Goal: Information Seeking & Learning: Learn about a topic

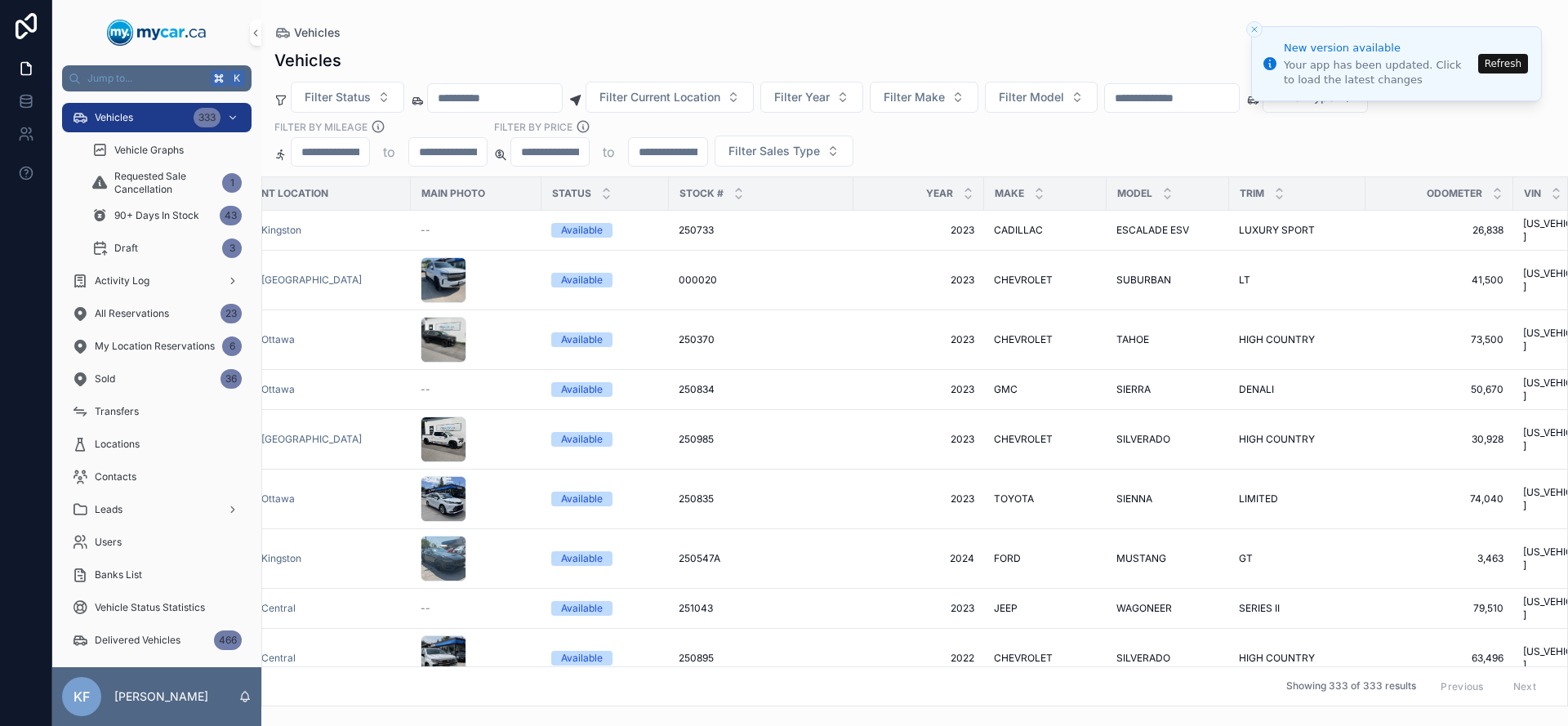
scroll to position [0, 57]
click at [1503, 68] on button "Refresh" at bounding box center [1503, 63] width 50 height 19
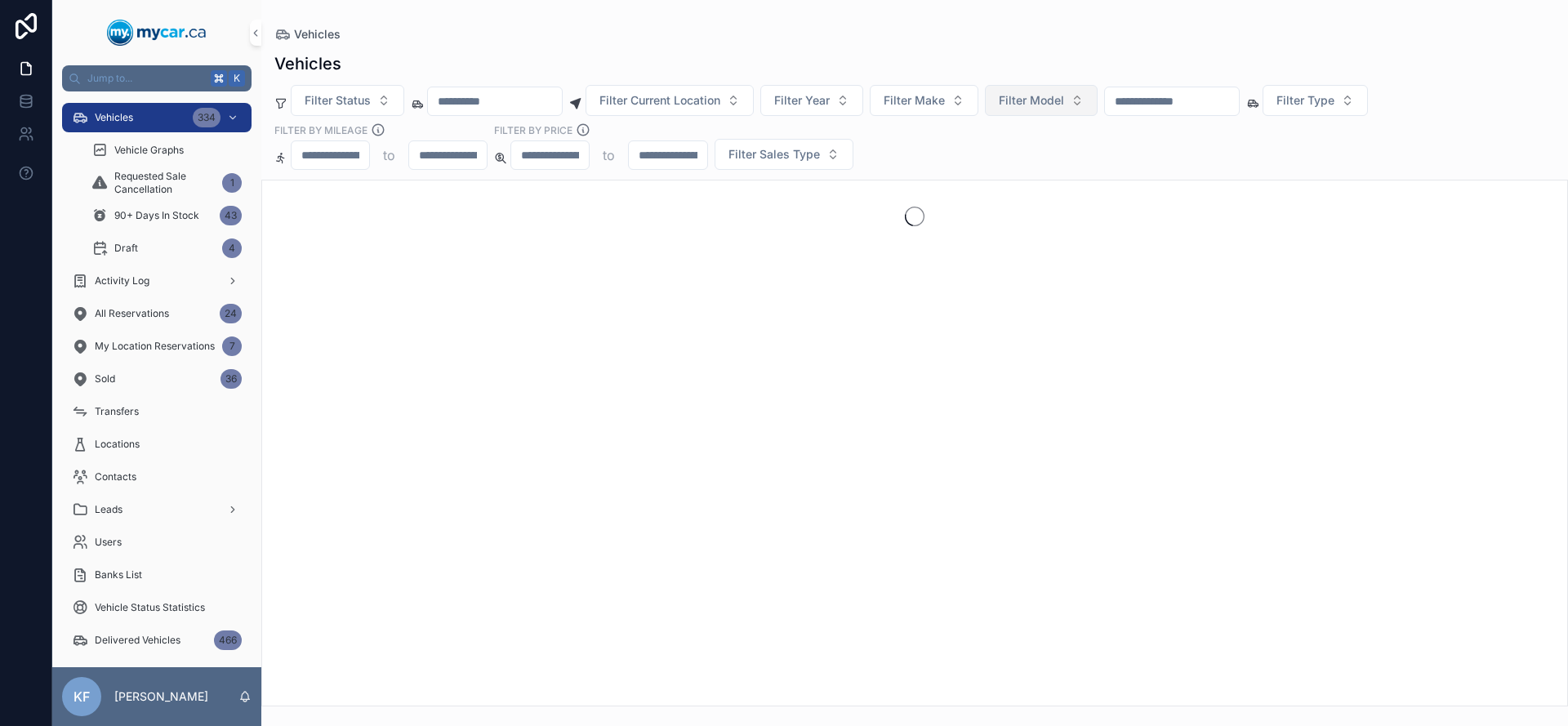
click at [1016, 104] on button "Filter Model" at bounding box center [1041, 100] width 113 height 31
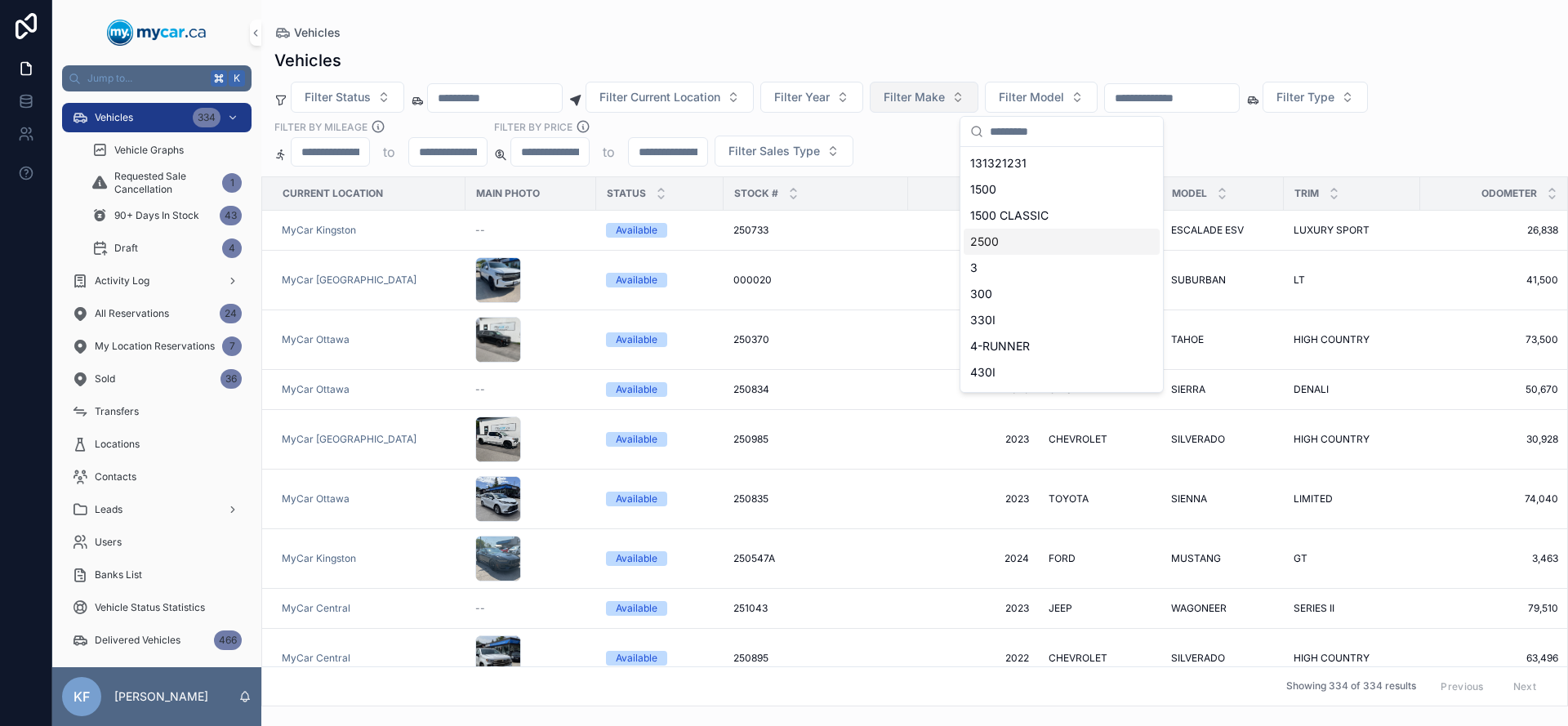
click at [936, 86] on button "Filter Make" at bounding box center [924, 97] width 109 height 31
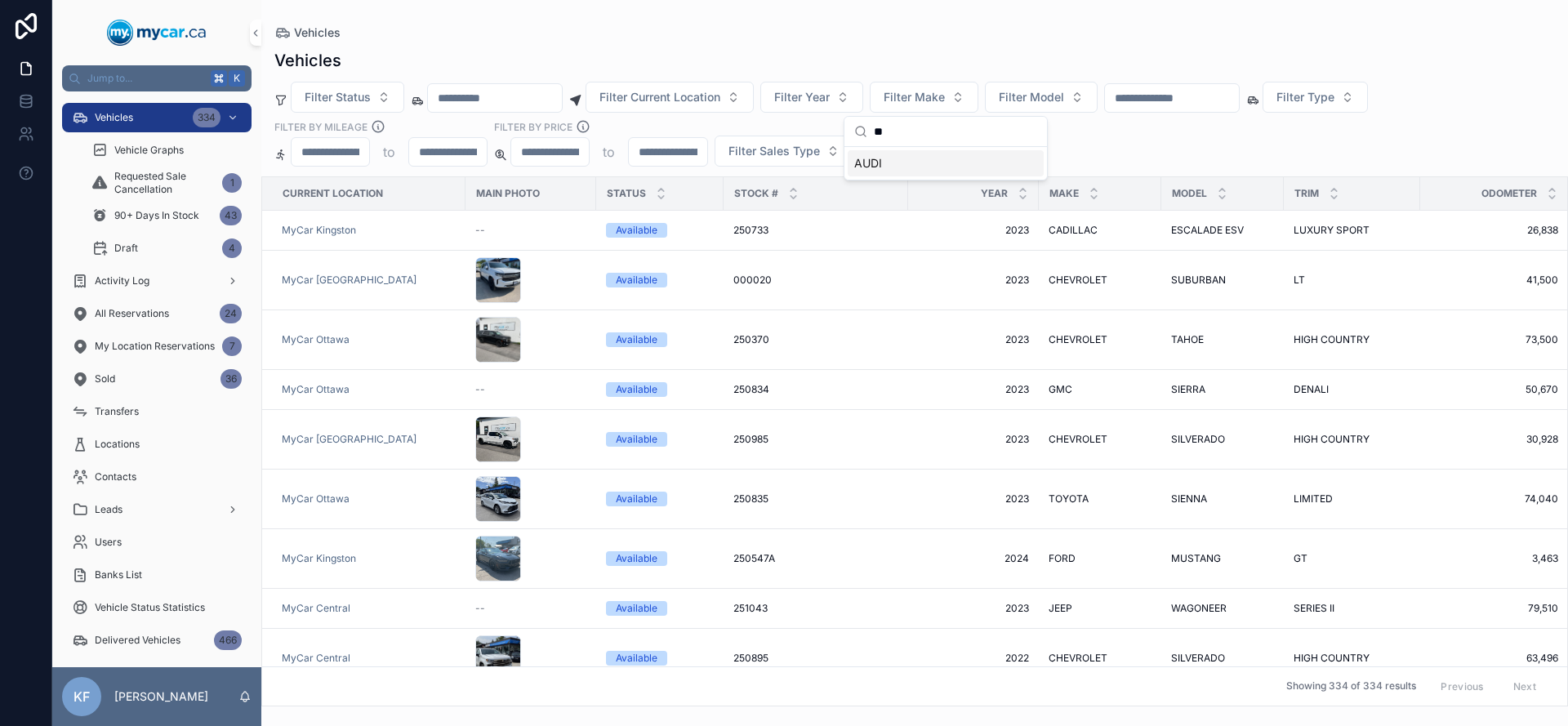
type input "**"
click at [910, 163] on div "AUDI" at bounding box center [946, 163] width 196 height 26
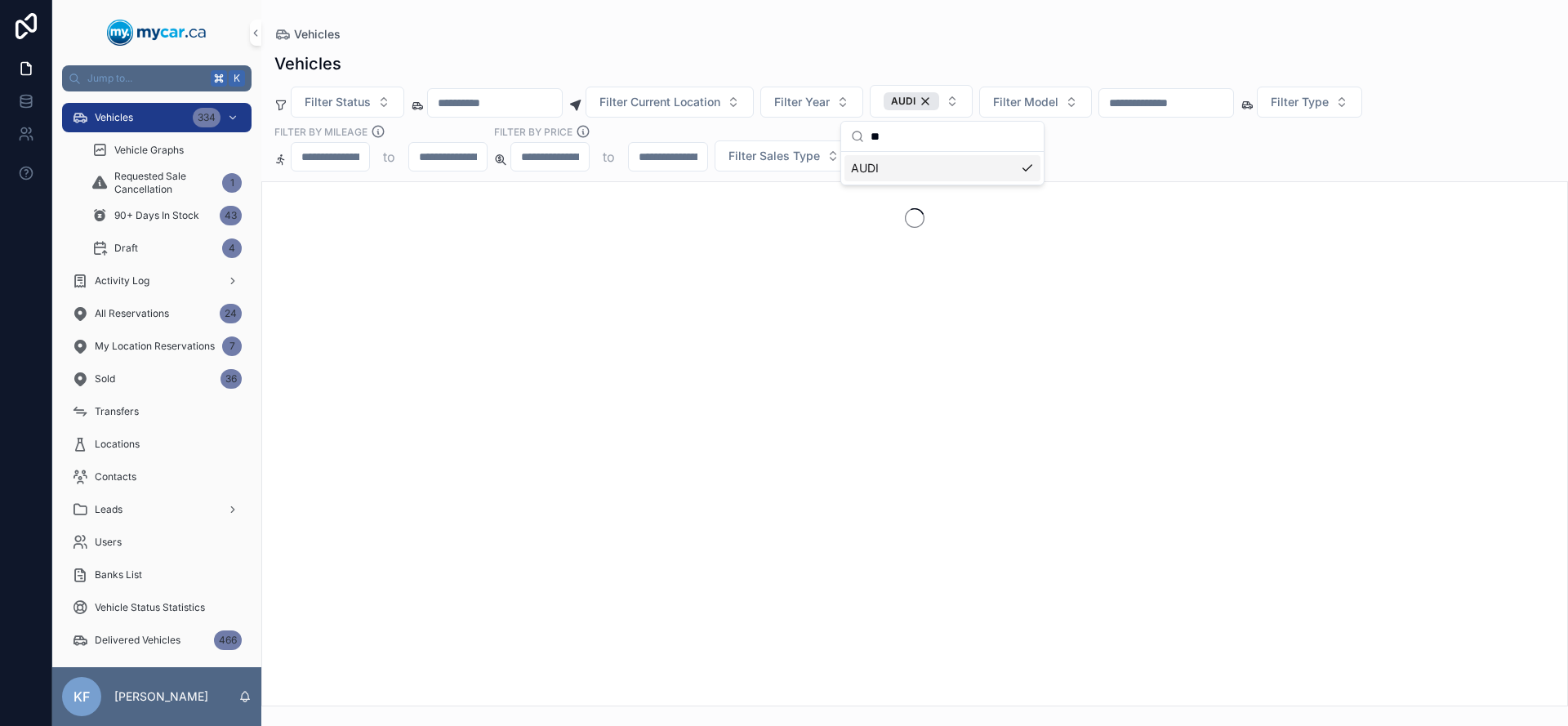
click at [911, 63] on div "Vehicles" at bounding box center [914, 64] width 1280 height 23
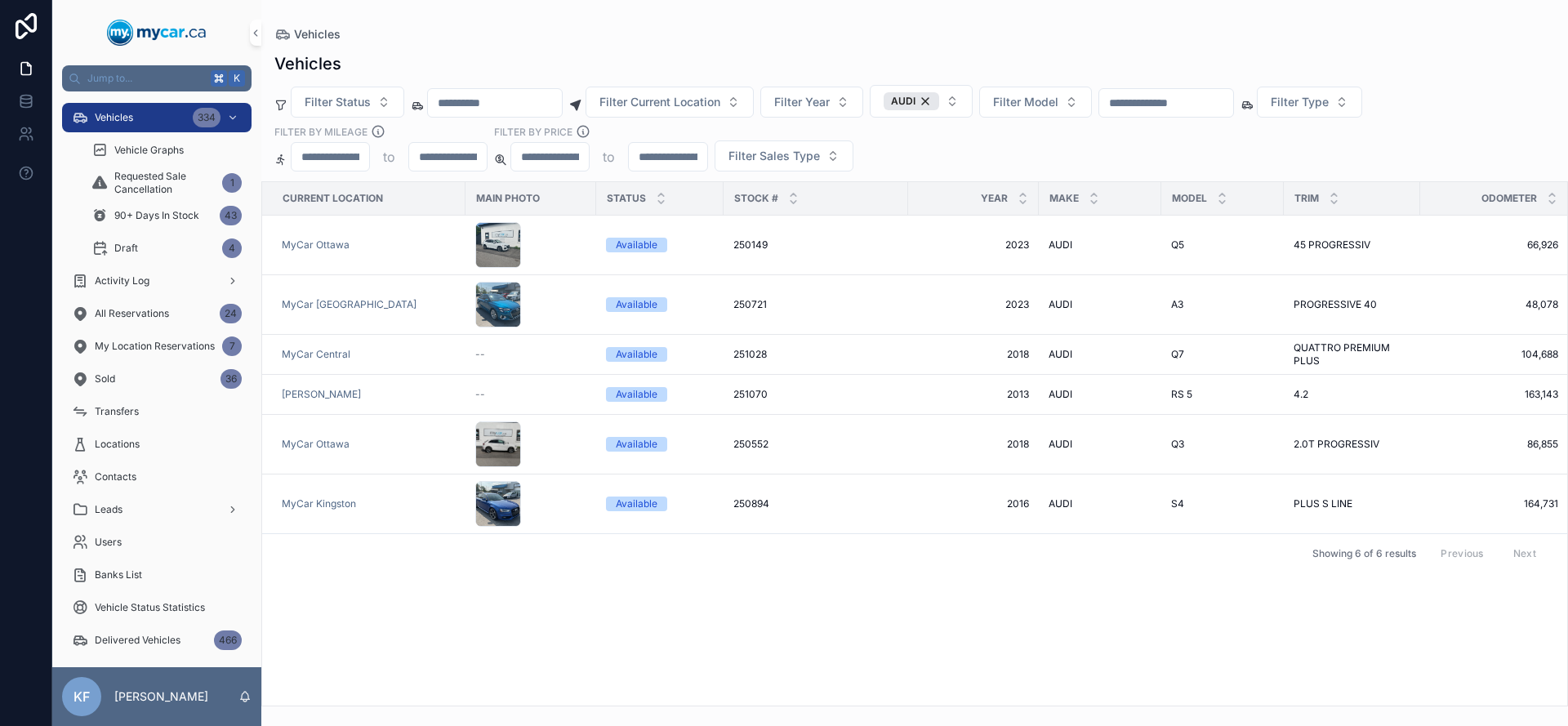
scroll to position [0, 538]
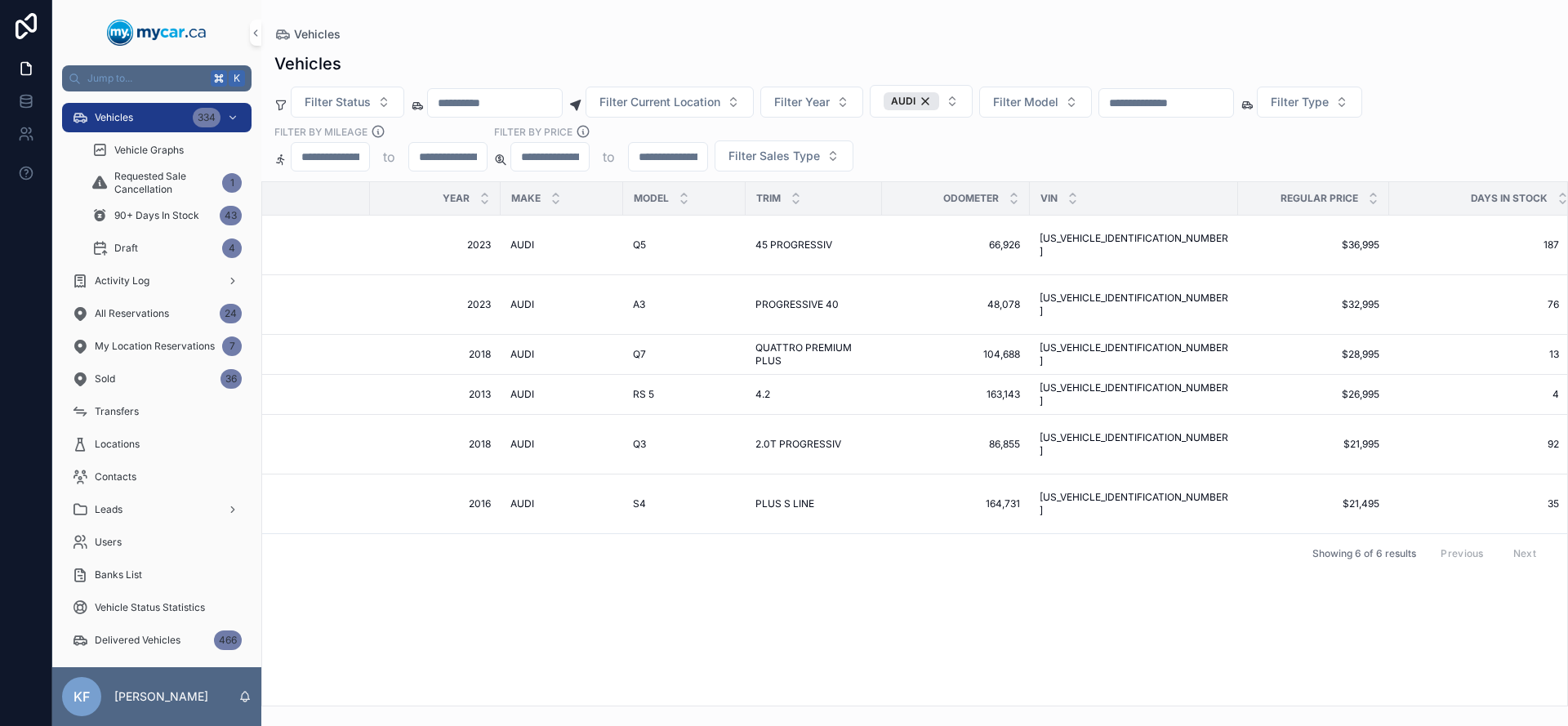
click at [1339, 644] on div "Current Location Main Photo Status Stock # Year Make Model Trim Odometer VIN Re…" at bounding box center [915, 443] width 1306 height 524
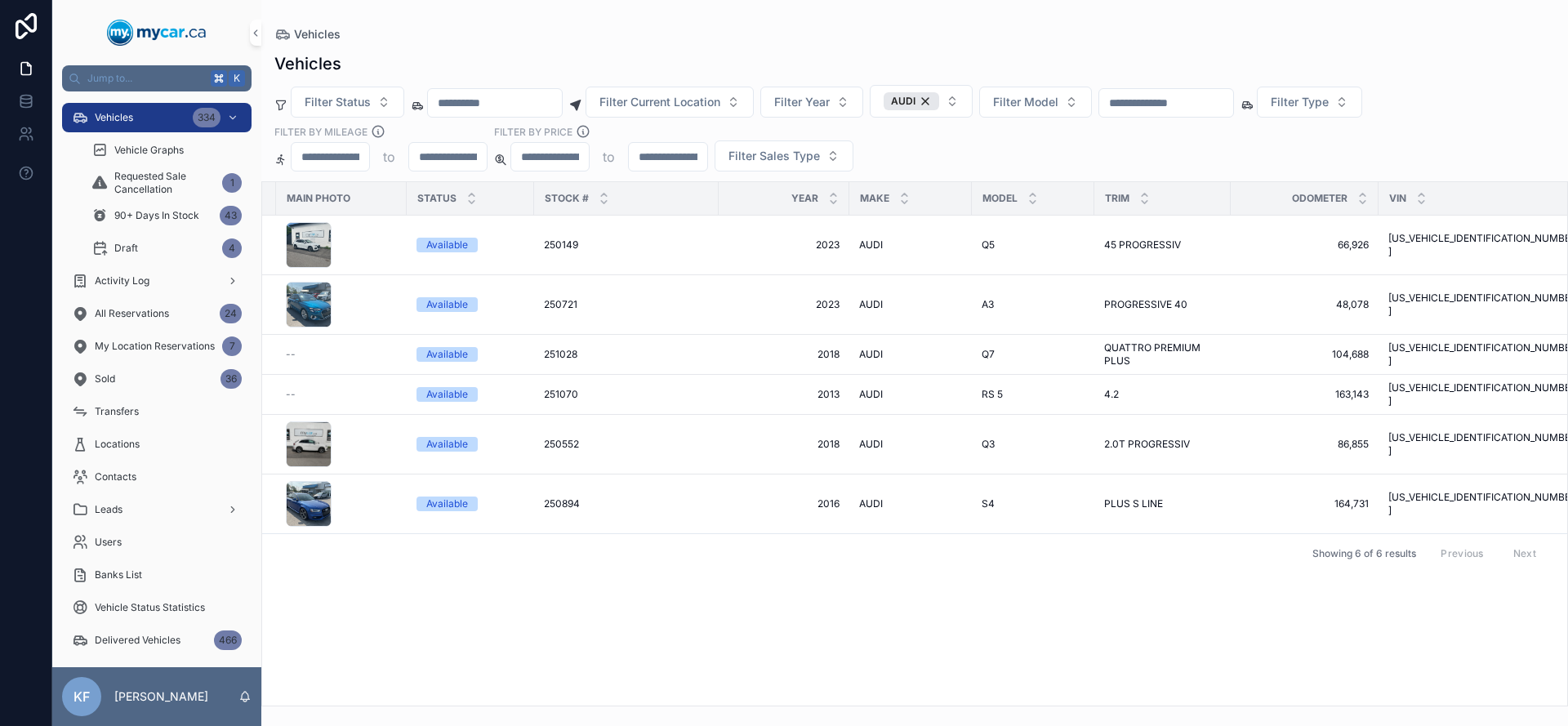
scroll to position [0, 0]
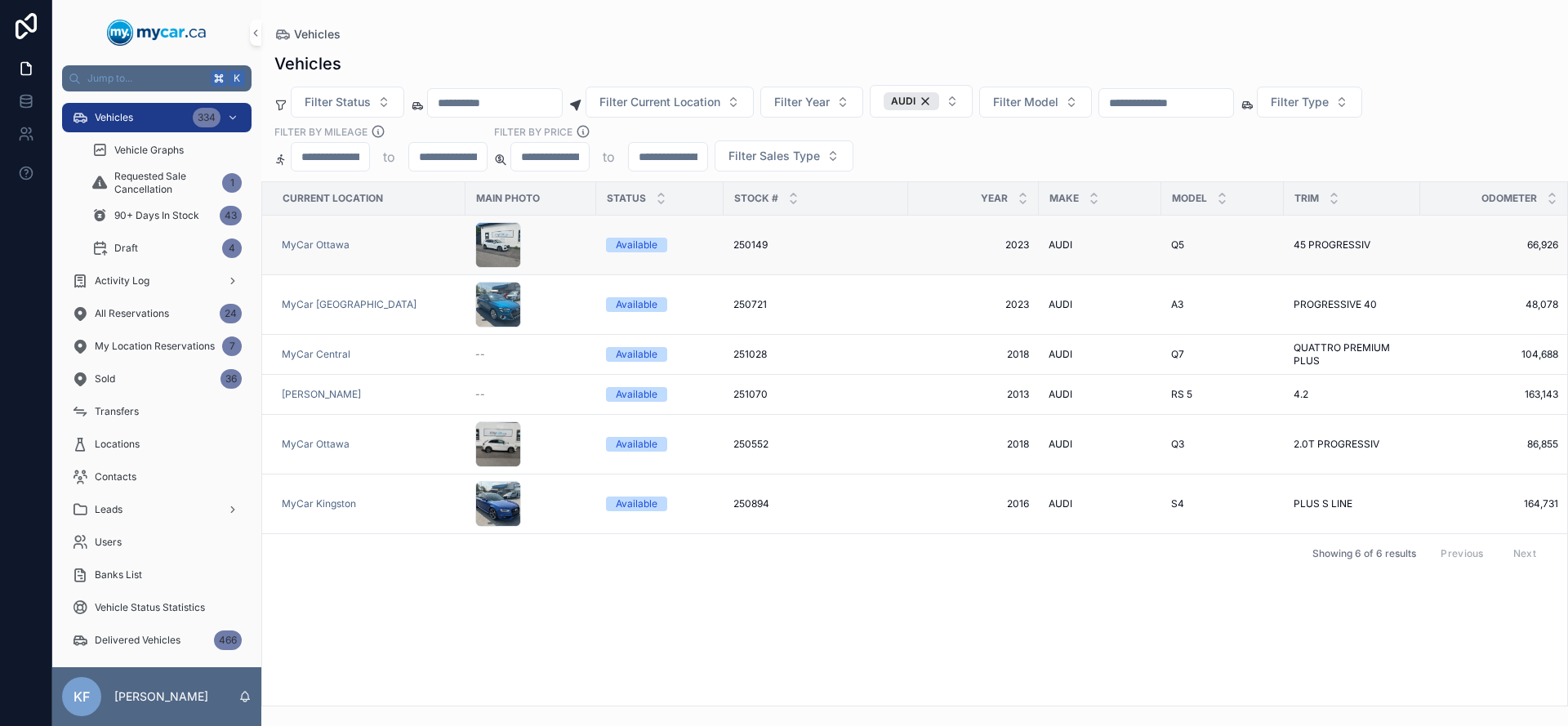
click at [810, 243] on div "250149 250149" at bounding box center [816, 244] width 165 height 13
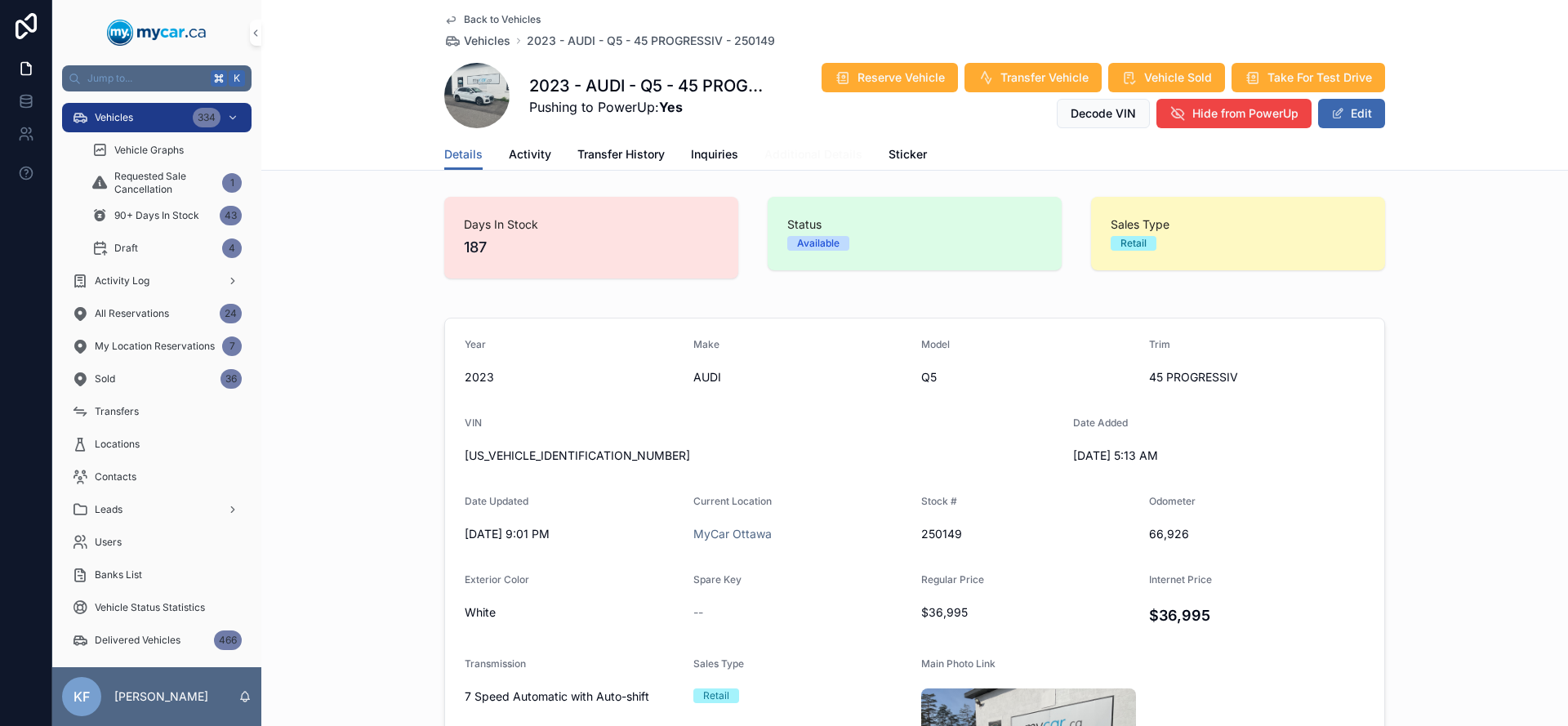
click at [787, 143] on link "Additional Details" at bounding box center [813, 156] width 98 height 33
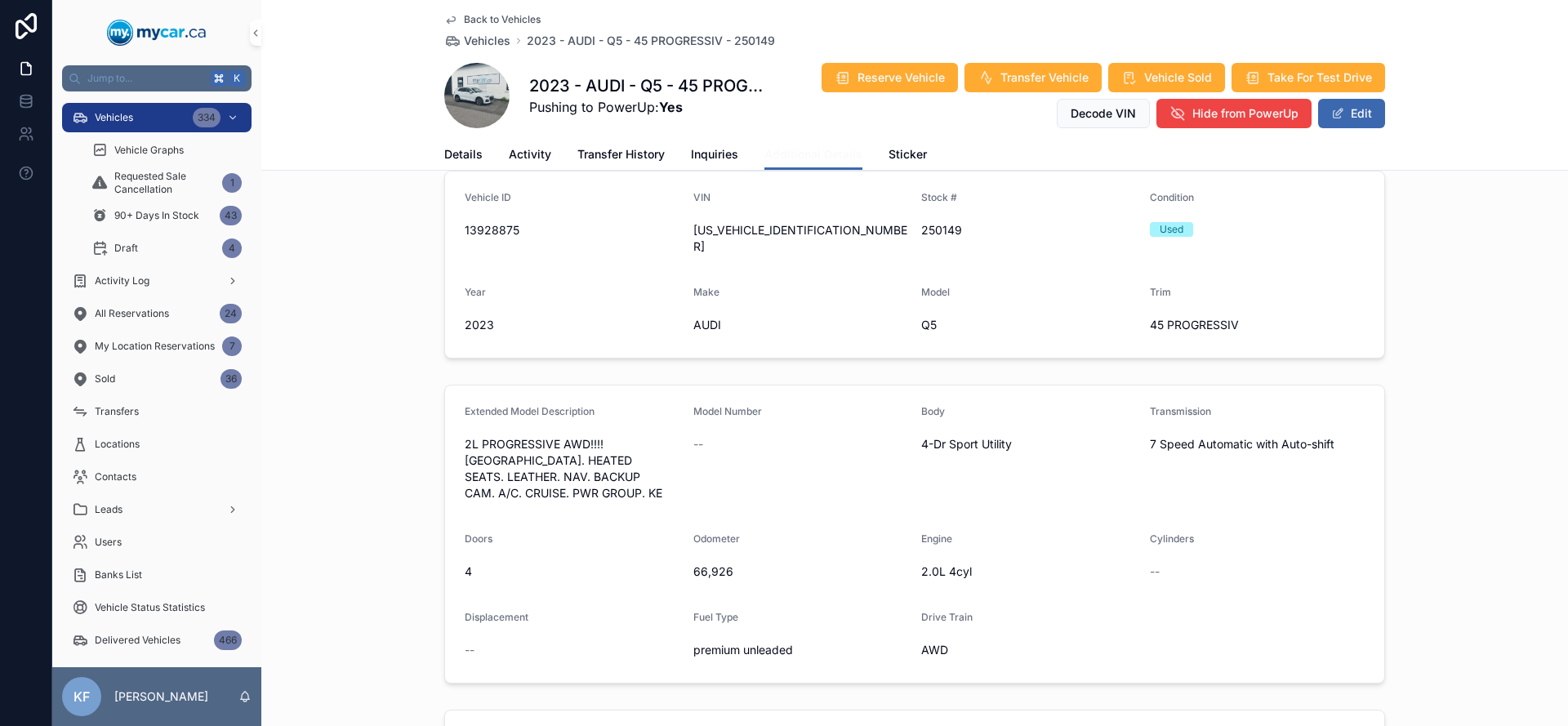
scroll to position [23, 0]
click at [535, 439] on span "2L PROGRESSIVE AWD!!!! SUNROOF. HEATED SEATS. LEATHER. NAV. BACKUP CAM. A/C. CR…" at bounding box center [572, 471] width 216 height 65
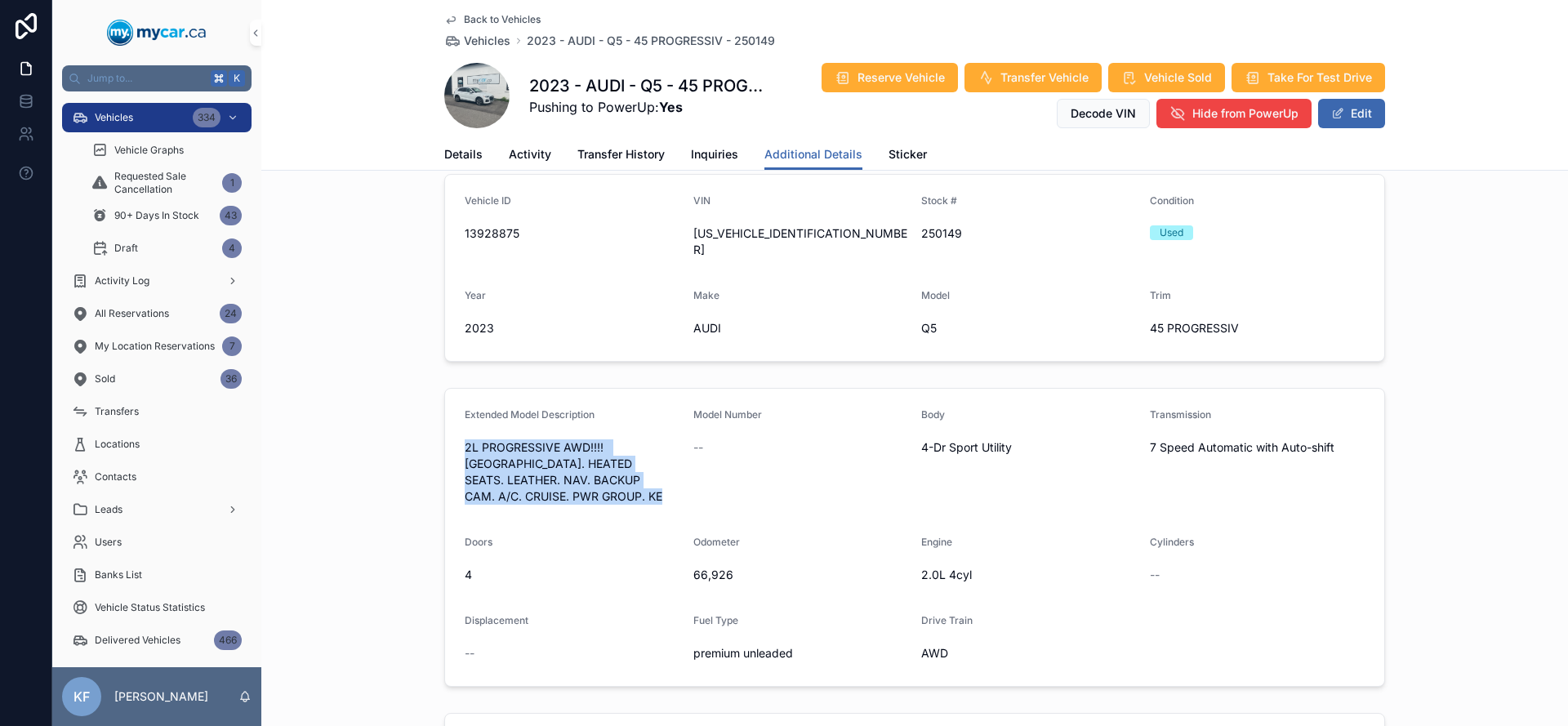
click at [535, 439] on span "2L PROGRESSIVE AWD!!!! SUNROOF. HEATED SEATS. LEATHER. NAV. BACKUP CAM. A/C. CR…" at bounding box center [572, 471] width 216 height 65
click at [685, 411] on form "Extended Model Description 2L PROGRESSIVE AWD!!!! SUNROOF. HEATED SEATS. LEATHE…" at bounding box center [914, 537] width 939 height 297
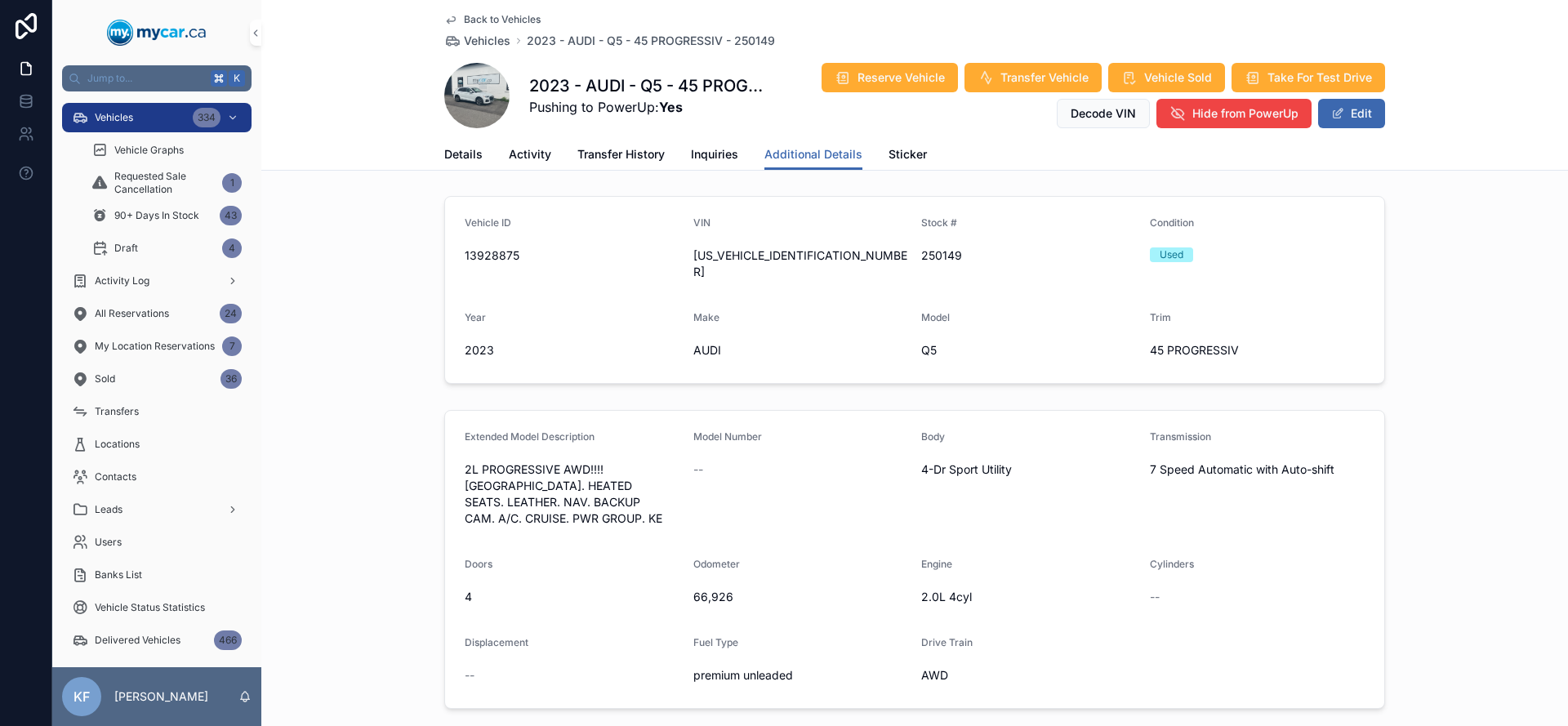
scroll to position [0, 0]
drag, startPoint x: 461, startPoint y: 454, endPoint x: 631, endPoint y: 516, distance: 181.0
click at [631, 516] on div "2L PROGRESSIVE AWD!!!! SUNROOF. HEATED SEATS. LEATHER. NAV. BACKUP CAM. A/C. CR…" at bounding box center [572, 495] width 216 height 75
click at [629, 505] on span "2L PROGRESSIVE AWD!!!! SUNROOF. HEATED SEATS. LEATHER. NAV. BACKUP CAM. A/C. CR…" at bounding box center [572, 495] width 216 height 65
drag, startPoint x: 629, startPoint y: 501, endPoint x: 458, endPoint y: 451, distance: 178.2
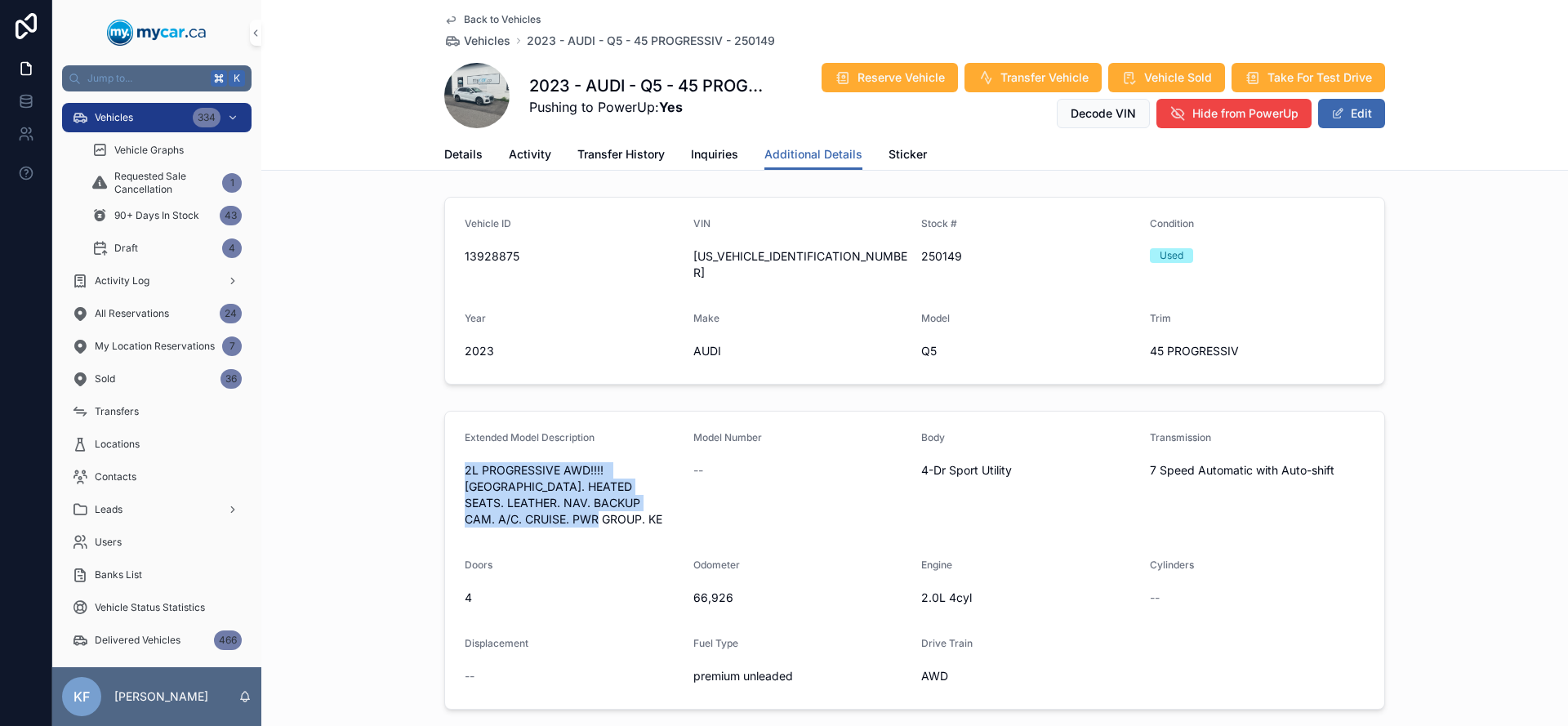
click at [464, 463] on span "2L PROGRESSIVE AWD!!!! SUNROOF. HEATED SEATS. LEATHER. NAV. BACKUP CAM. A/C. CR…" at bounding box center [572, 495] width 216 height 65
click at [492, 432] on span "Extended Model Description" at bounding box center [529, 437] width 130 height 13
drag, startPoint x: 463, startPoint y: 447, endPoint x: 684, endPoint y: 517, distance: 231.8
click at [683, 517] on form "Extended Model Description 2L PROGRESSIVE AWD!!!! SUNROOF. HEATED SEATS. LEATHE…" at bounding box center [914, 561] width 939 height 297
click at [683, 515] on form "Extended Model Description 2L PROGRESSIVE AWD!!!! SUNROOF. HEATED SEATS. LEATHE…" at bounding box center [914, 561] width 939 height 297
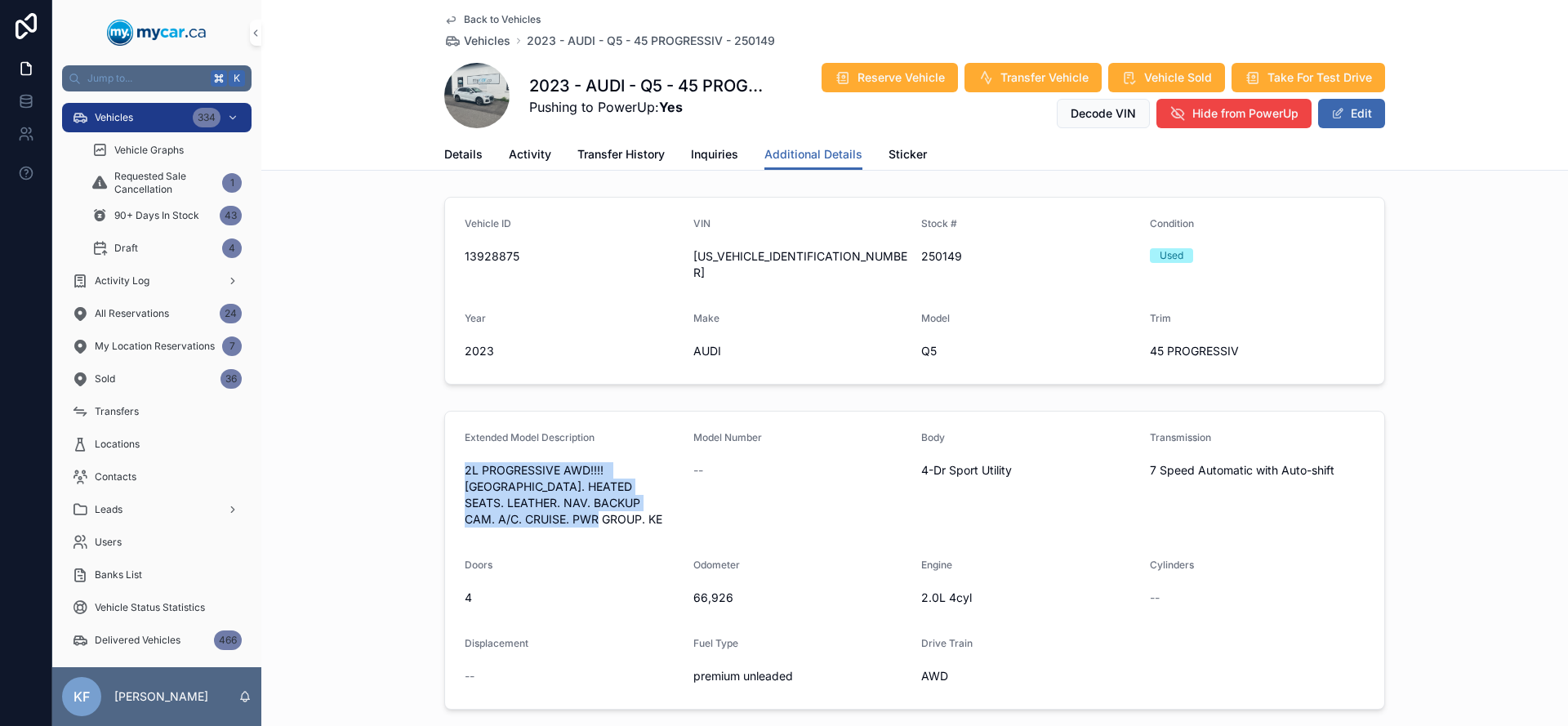
drag, startPoint x: 628, startPoint y: 512, endPoint x: 428, endPoint y: 444, distance: 211.2
click at [428, 444] on div "Extended Model Description 2L PROGRESSIVE AWD!!!! SUNROOF. HEATED SEATS. LEATHE…" at bounding box center [914, 560] width 1307 height 312
click at [444, 443] on div "Extended Model Description 2L PROGRESSIVE AWD!!!! SUNROOF. HEATED SEATS. LEATHE…" at bounding box center [914, 561] width 941 height 299
drag, startPoint x: 442, startPoint y: 443, endPoint x: 679, endPoint y: 517, distance: 248.3
click at [679, 517] on form "Extended Model Description 2L PROGRESSIVE AWD!!!! SUNROOF. HEATED SEATS. LEATHE…" at bounding box center [914, 561] width 939 height 297
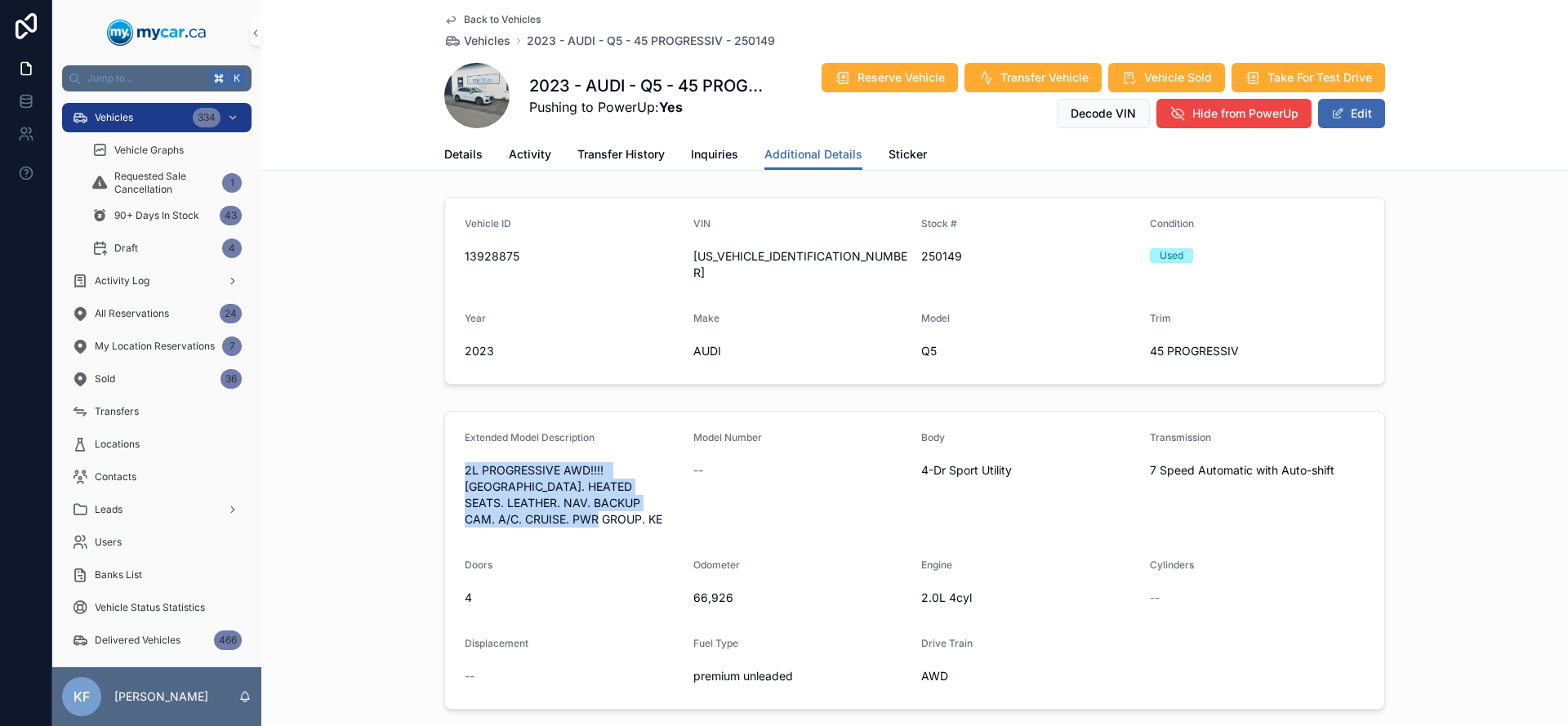
click at [665, 512] on div "2L PROGRESSIVE AWD!!!! SUNROOF. HEATED SEATS. LEATHER. NAV. BACKUP CAM. A/C. CR…" at bounding box center [572, 495] width 216 height 75
drag, startPoint x: 630, startPoint y: 507, endPoint x: 432, endPoint y: 449, distance: 206.3
click at [431, 449] on div "Extended Model Description 2L PROGRESSIVE AWD!!!! SUNROOF. HEATED SEATS. LEATHE…" at bounding box center [914, 560] width 1307 height 312
click at [447, 446] on form "Extended Model Description 2L PROGRESSIVE AWD!!!! SUNROOF. HEATED SEATS. LEATHE…" at bounding box center [914, 561] width 939 height 297
drag, startPoint x: 457, startPoint y: 445, endPoint x: 628, endPoint y: 503, distance: 180.6
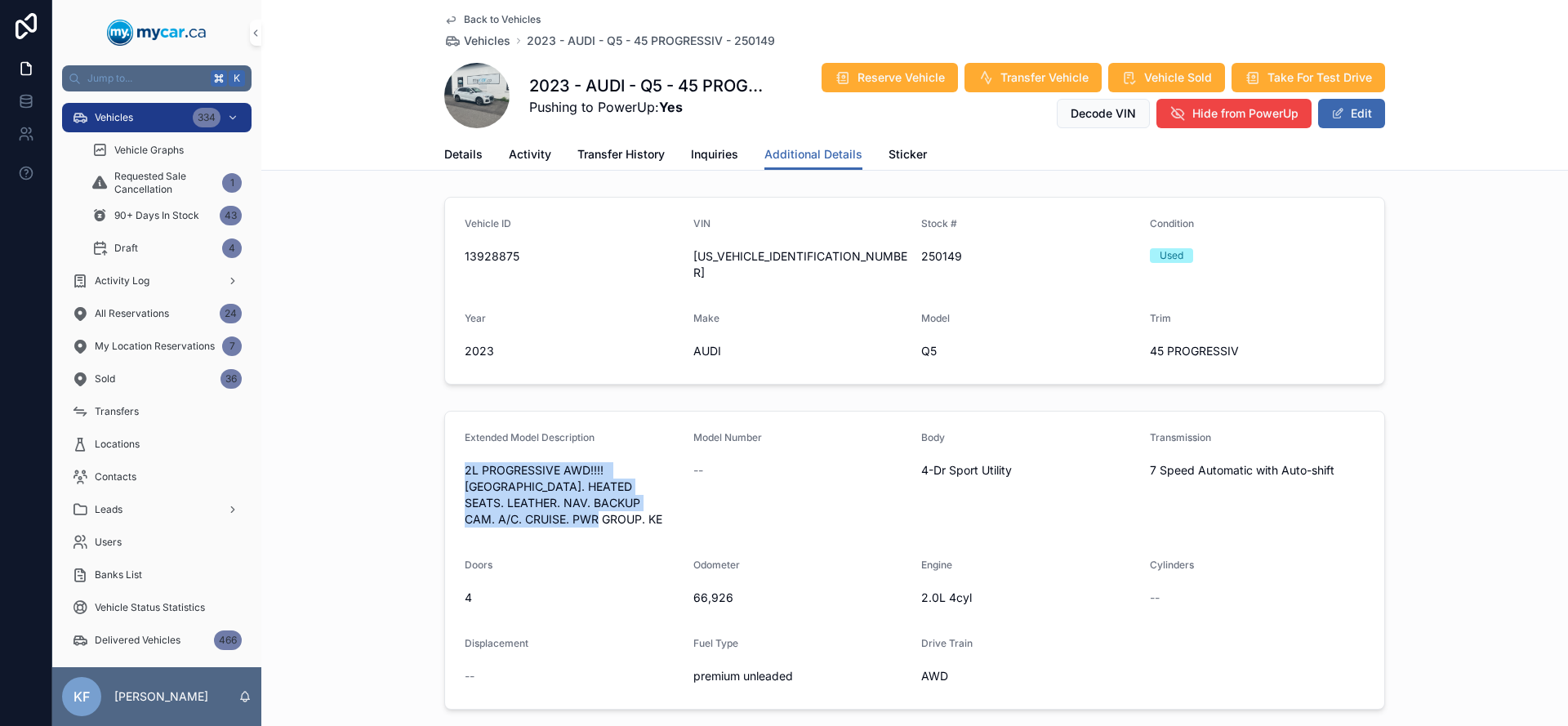
click at [628, 503] on form "Extended Model Description 2L PROGRESSIVE AWD!!!! SUNROOF. HEATED SEATS. LEATHE…" at bounding box center [914, 561] width 939 height 297
click at [628, 503] on span "2L PROGRESSIVE AWD!!!! SUNROOF. HEATED SEATS. LEATHER. NAV. BACKUP CAM. A/C. CR…" at bounding box center [572, 495] width 216 height 65
drag, startPoint x: 630, startPoint y: 505, endPoint x: 464, endPoint y: 449, distance: 175.2
click at [464, 463] on span "2L PROGRESSIVE AWD!!!! SUNROOF. HEATED SEATS. LEATHER. NAV. BACKUP CAM. A/C. CR…" at bounding box center [572, 495] width 216 height 65
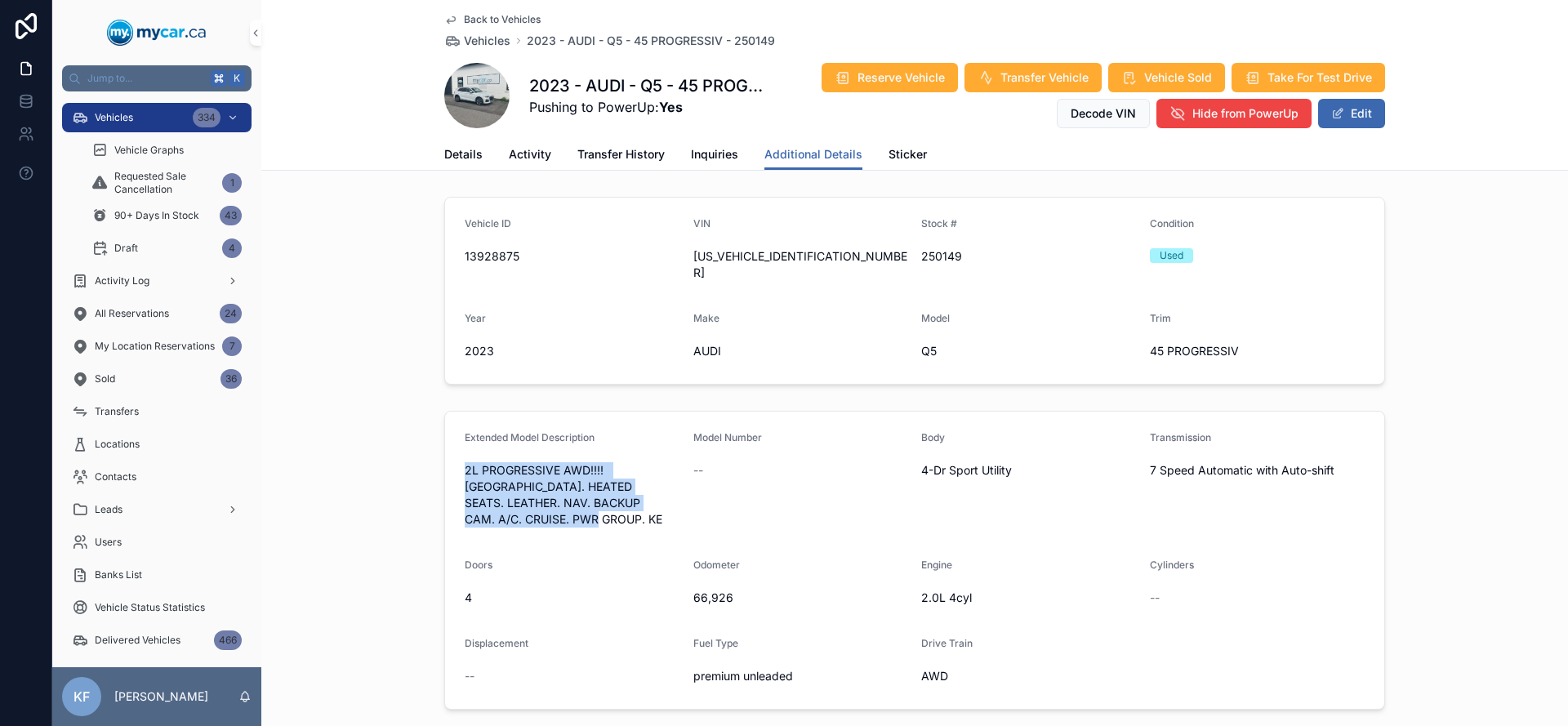
drag, startPoint x: 460, startPoint y: 452, endPoint x: 625, endPoint y: 509, distance: 174.6
click at [625, 509] on span "2L PROGRESSIVE AWD!!!! SUNROOF. HEATED SEATS. LEATHER. NAV. BACKUP CAM. A/C. CR…" at bounding box center [572, 495] width 216 height 65
drag, startPoint x: 627, startPoint y: 507, endPoint x: 459, endPoint y: 453, distance: 176.5
click at [464, 463] on span "2L PROGRESSIVE AWD!!!! SUNROOF. HEATED SEATS. LEATHER. NAV. BACKUP CAM. A/C. CR…" at bounding box center [572, 495] width 216 height 65
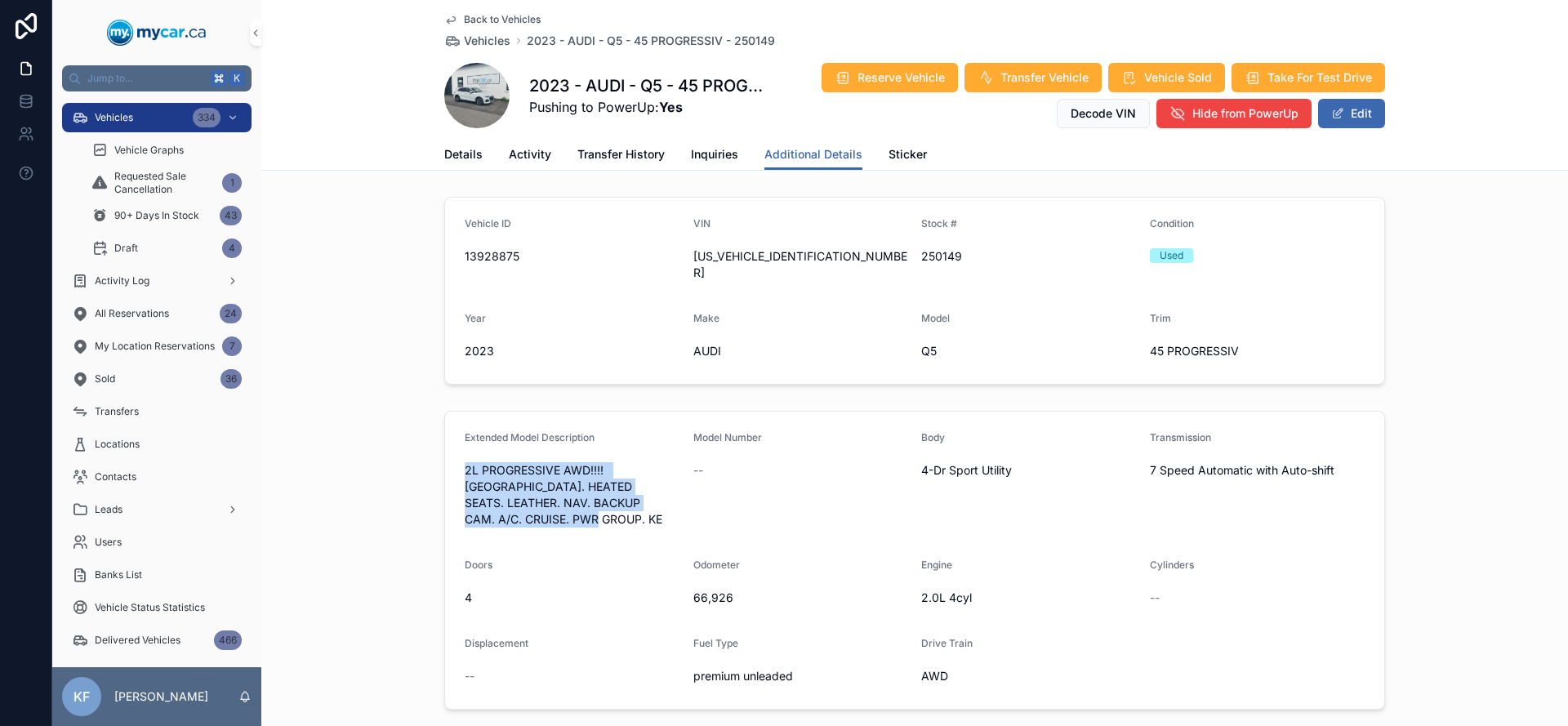
click at [464, 463] on span "2L PROGRESSIVE AWD!!!! SUNROOF. HEATED SEATS. LEATHER. NAV. BACKUP CAM. A/C. CR…" at bounding box center [572, 495] width 216 height 65
drag, startPoint x: 459, startPoint y: 453, endPoint x: 640, endPoint y: 516, distance: 191.7
click at [640, 516] on form "Extended Model Description 2L PROGRESSIVE AWD!!!! SUNROOF. HEATED SEATS. LEATHE…" at bounding box center [914, 561] width 939 height 297
drag, startPoint x: 640, startPoint y: 516, endPoint x: 444, endPoint y: 451, distance: 206.5
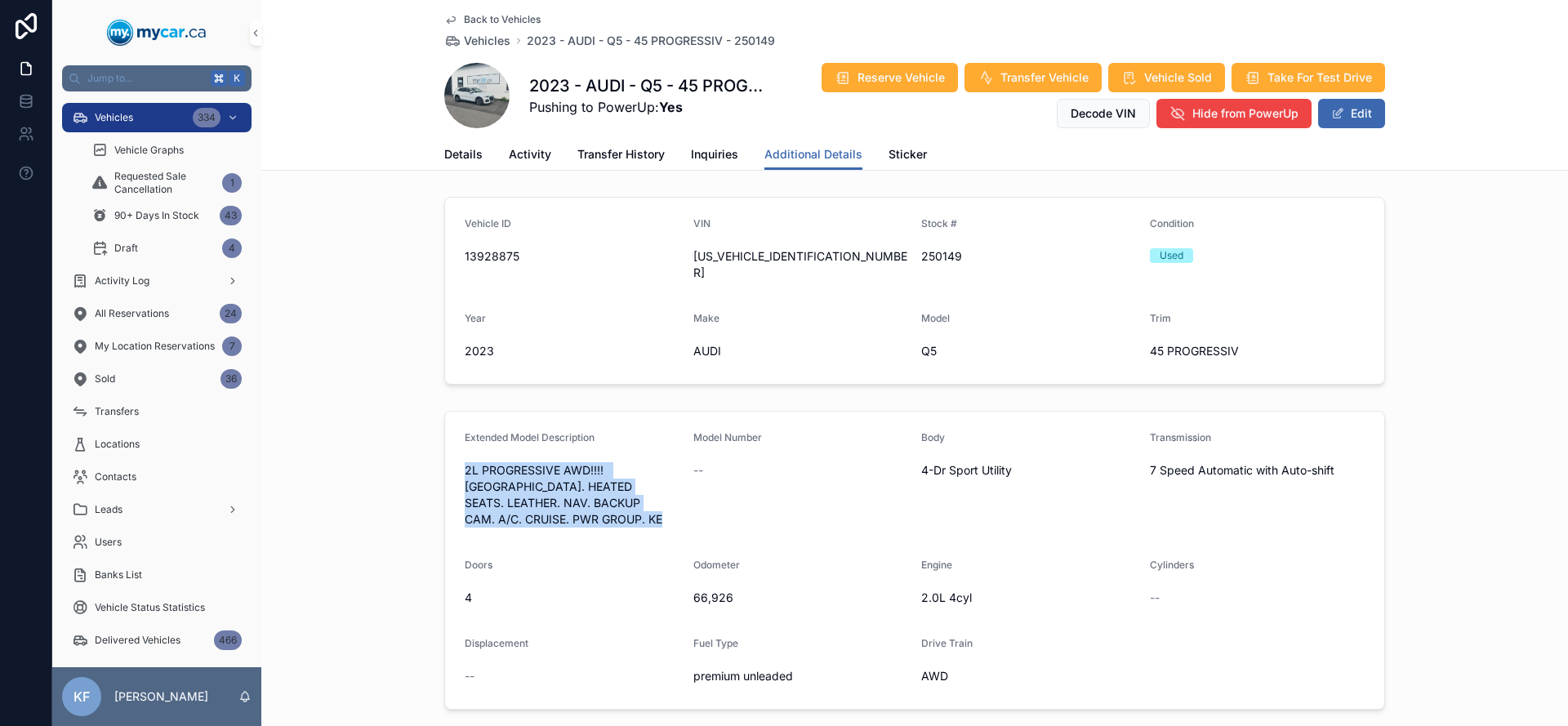
click at [445, 454] on form "Extended Model Description 2L PROGRESSIVE AWD!!!! SUNROOF. HEATED SEATS. LEATHE…" at bounding box center [914, 561] width 939 height 297
click at [449, 446] on form "Extended Model Description 2L PROGRESSIVE AWD!!!! SUNROOF. HEATED SEATS. LEATHE…" at bounding box center [914, 561] width 939 height 297
drag, startPoint x: 453, startPoint y: 444, endPoint x: 638, endPoint y: 511, distance: 196.8
click at [638, 511] on form "Extended Model Description 2L PROGRESSIVE AWD!!!! SUNROOF. HEATED SEATS. LEATHE…" at bounding box center [914, 561] width 939 height 297
click at [638, 510] on span "2L PROGRESSIVE AWD!!!! SUNROOF. HEATED SEATS. LEATHER. NAV. BACKUP CAM. A/C. CR…" at bounding box center [572, 495] width 216 height 65
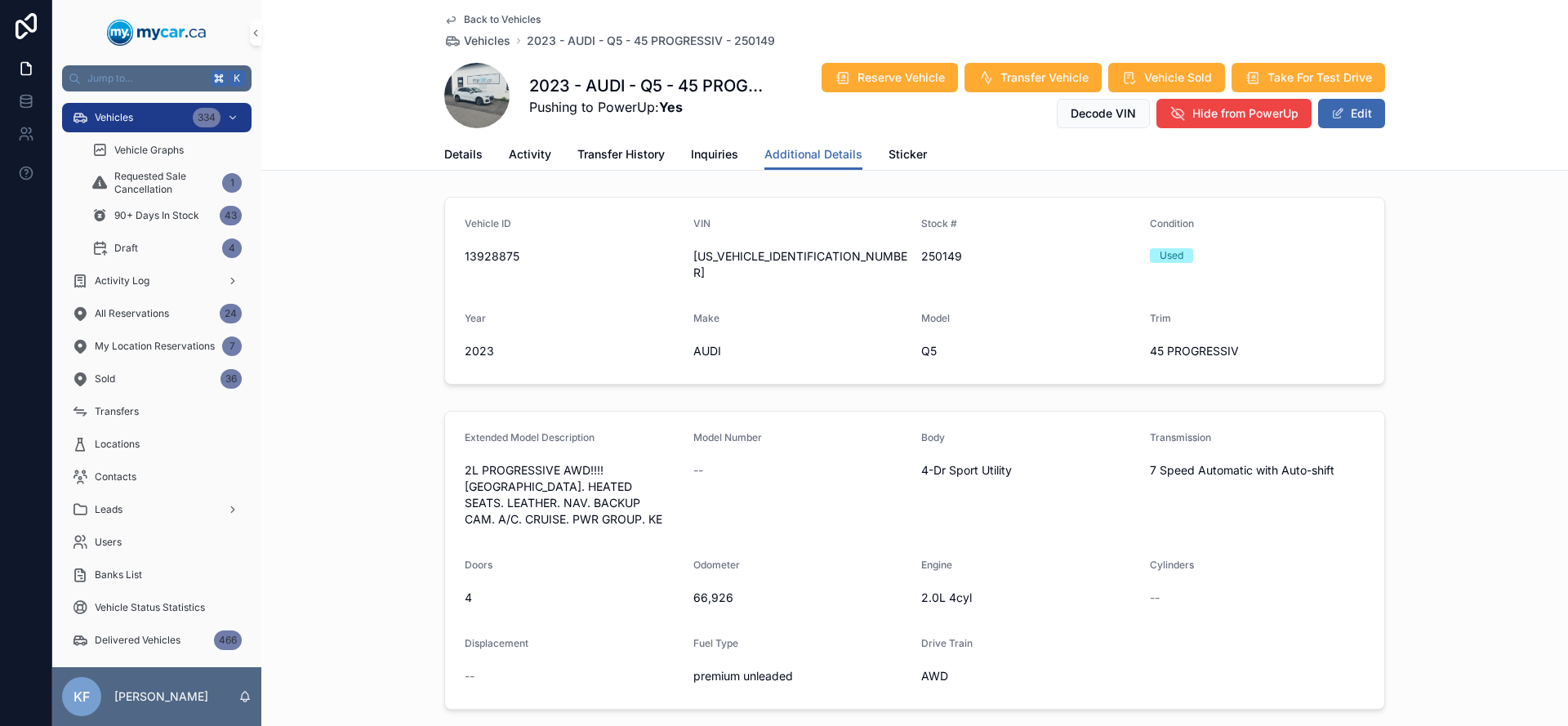
click at [467, 105] on span "scrollable content" at bounding box center [476, 95] width 65 height 65
click at [480, 85] on span "scrollable content" at bounding box center [476, 95] width 65 height 65
click at [450, 96] on span "scrollable content" at bounding box center [476, 95] width 65 height 65
drag, startPoint x: 526, startPoint y: 85, endPoint x: 776, endPoint y: 86, distance: 250.0
click at [776, 86] on div "2023 - AUDI - Q5 - 45 PROGRESSIV - 250149 Pushing to PowerUp: Yes Reserve Vehic…" at bounding box center [914, 95] width 941 height 67
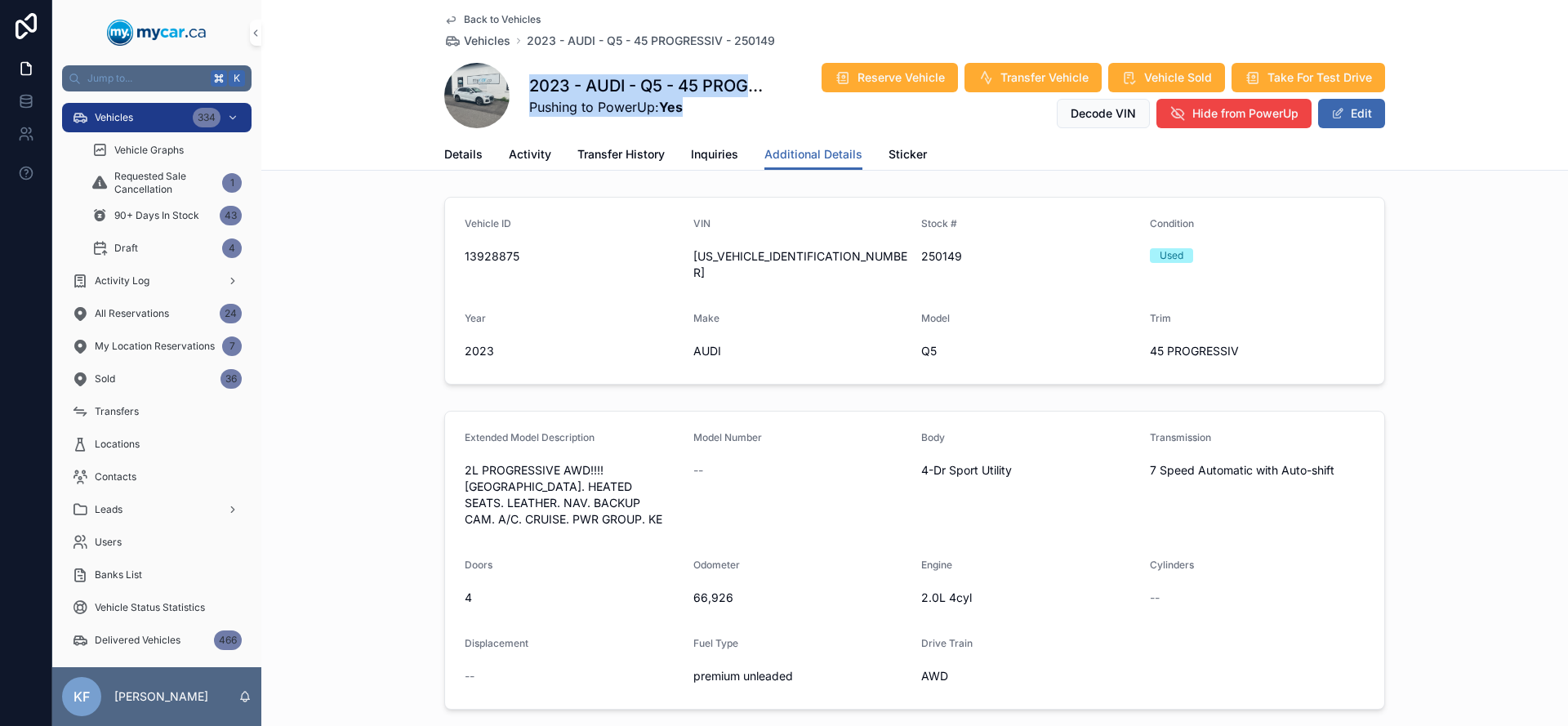
click at [722, 105] on span "Pushing to PowerUp: Yes" at bounding box center [647, 107] width 236 height 19
drag, startPoint x: 717, startPoint y: 107, endPoint x: 460, endPoint y: 86, distance: 257.9
click at [460, 86] on div "2023 - AUDI - Q5 - 45 PROGRESSIV - 250149 Pushing to PowerUp: Yes Reserve Vehic…" at bounding box center [914, 95] width 941 height 67
click at [516, 79] on div "2023 - AUDI - Q5 - 45 PROGRESSIV - 250149 Pushing to PowerUp: Yes Reserve Vehic…" at bounding box center [914, 95] width 941 height 67
drag, startPoint x: 516, startPoint y: 79, endPoint x: 674, endPoint y: 114, distance: 161.8
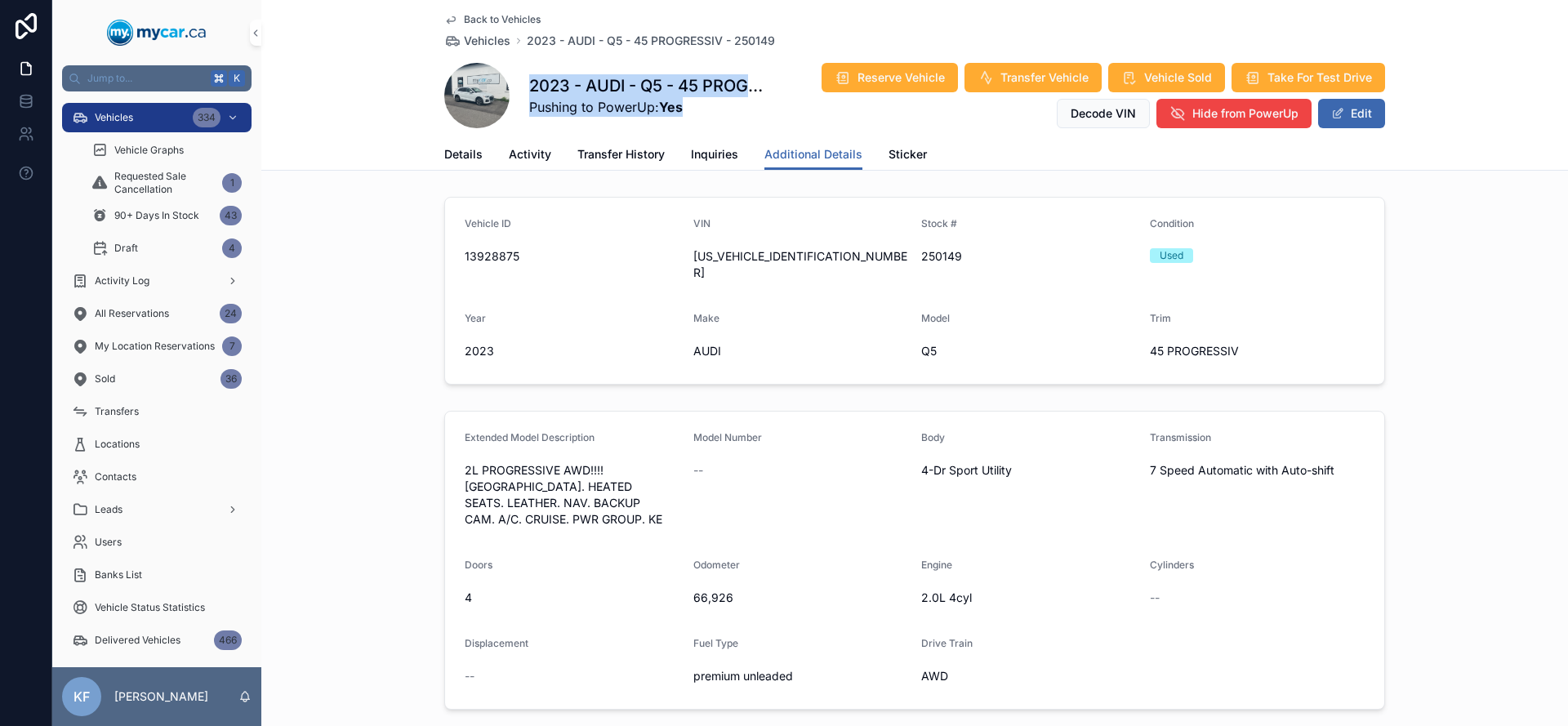
click at [674, 114] on div "2023 - AUDI - Q5 - 45 PROGRESSIV - 250149 Pushing to PowerUp: Yes Reserve Vehic…" at bounding box center [914, 95] width 941 height 67
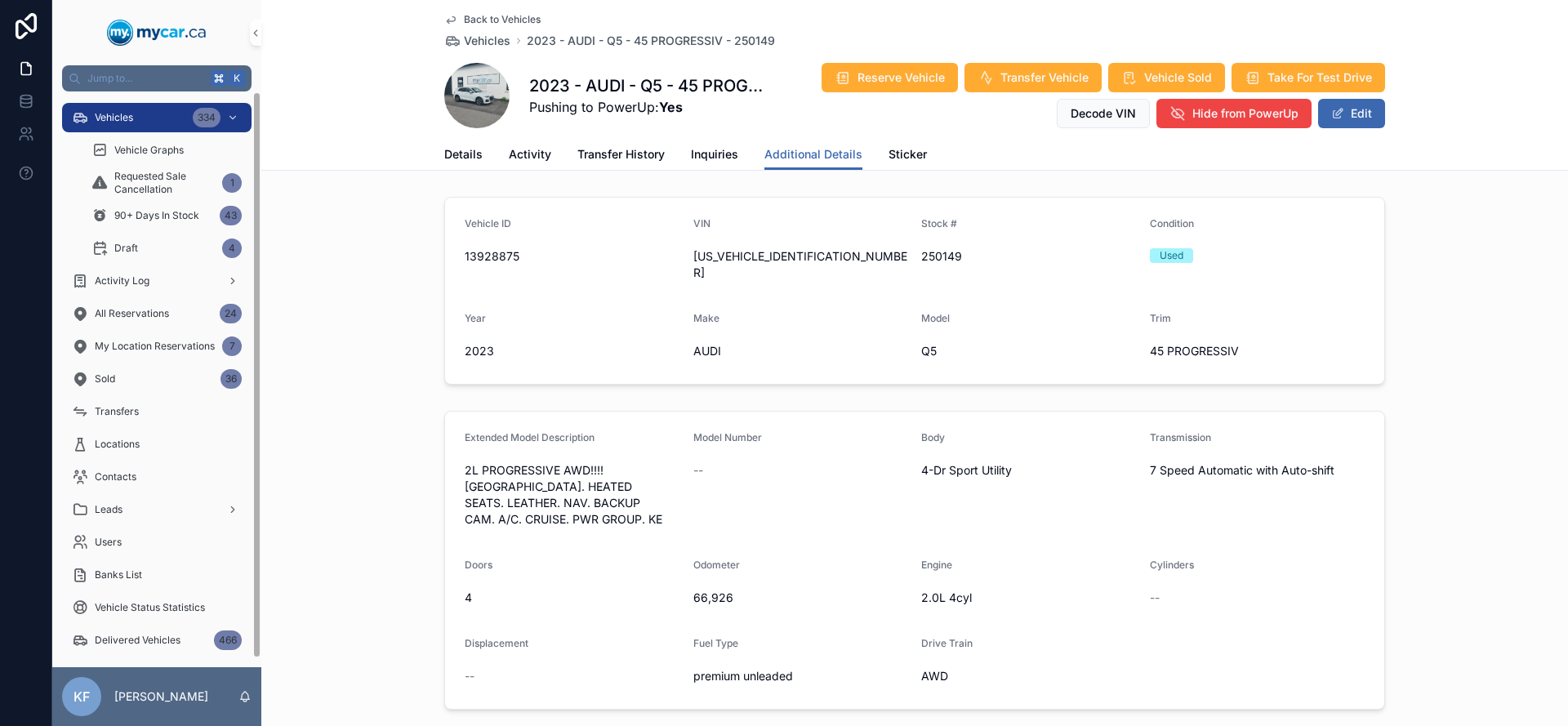
click at [330, 73] on div "Back to Vehicles Vehicles 2023 - AUDI - Q5 - 45 PROGRESSIV - 250149 2023 - AUDI…" at bounding box center [914, 86] width 1307 height 171
click at [529, 86] on h1 "2023 - AUDI - Q5 - 45 PROGRESSIV - 250149" at bounding box center [647, 86] width 236 height 23
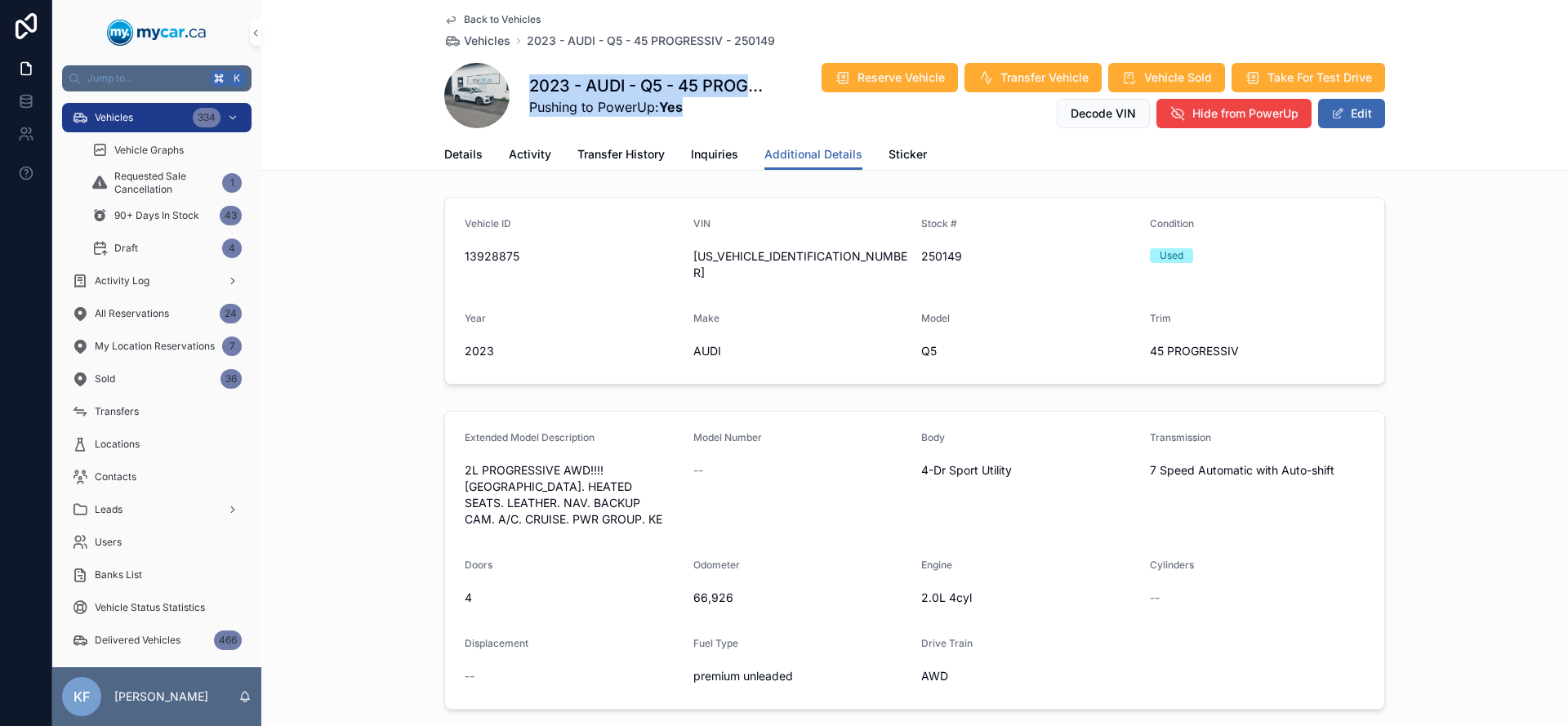
drag, startPoint x: 526, startPoint y: 86, endPoint x: 703, endPoint y: 119, distance: 180.0
click at [703, 119] on div "2023 - AUDI - Q5 - 45 PROGRESSIV - 250149 Pushing to PowerUp: Yes Reserve Vehic…" at bounding box center [914, 95] width 941 height 67
click at [703, 118] on div "2023 - AUDI - Q5 - 45 PROGRESSIV - 250149 Pushing to PowerUp: Yes Reserve Vehic…" at bounding box center [914, 95] width 941 height 67
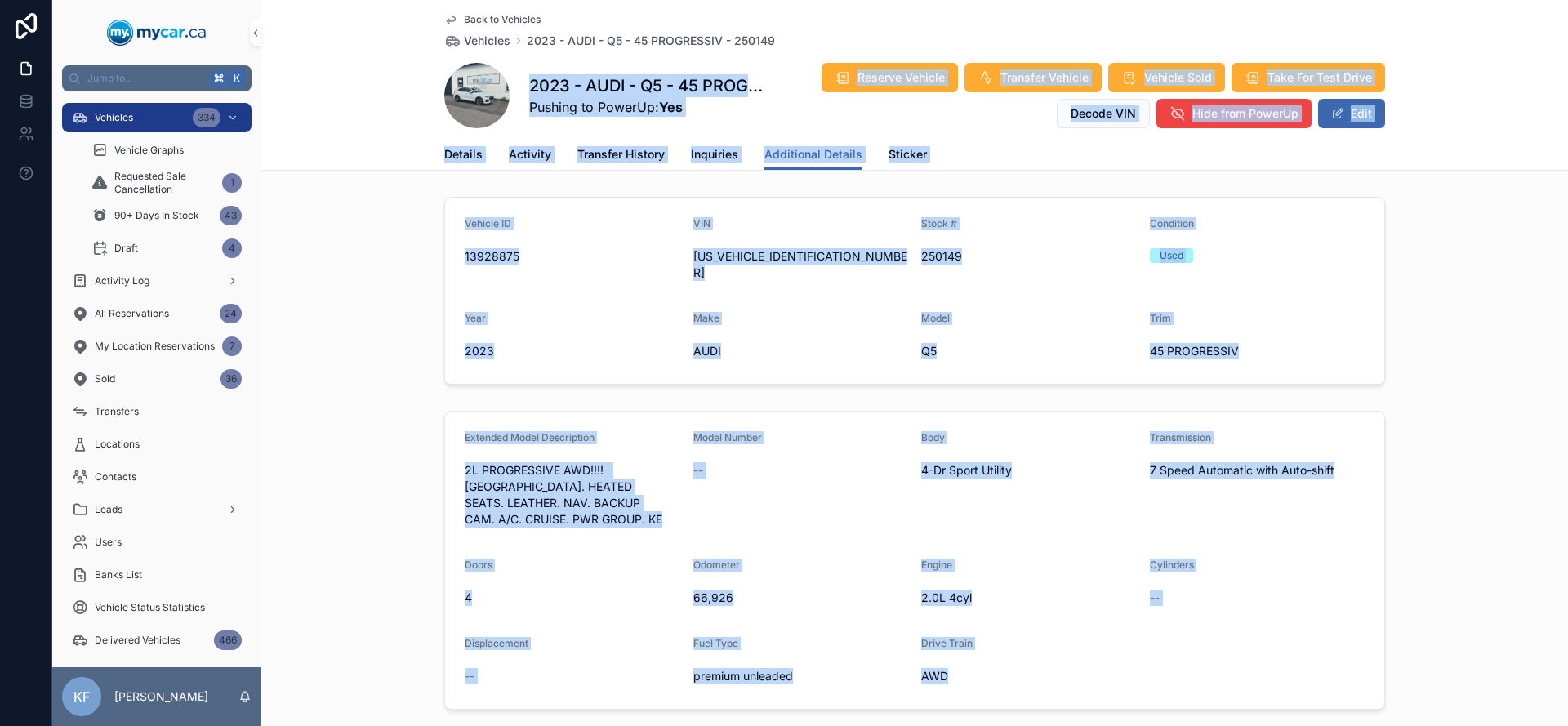
drag, startPoint x: 521, startPoint y: 82, endPoint x: 1077, endPoint y: 684, distance: 819.5
click at [1070, 676] on form "Extended Model Description 2L PROGRESSIVE AWD!!!! SUNROOF. HEATED SEATS. LEATHE…" at bounding box center [914, 561] width 939 height 297
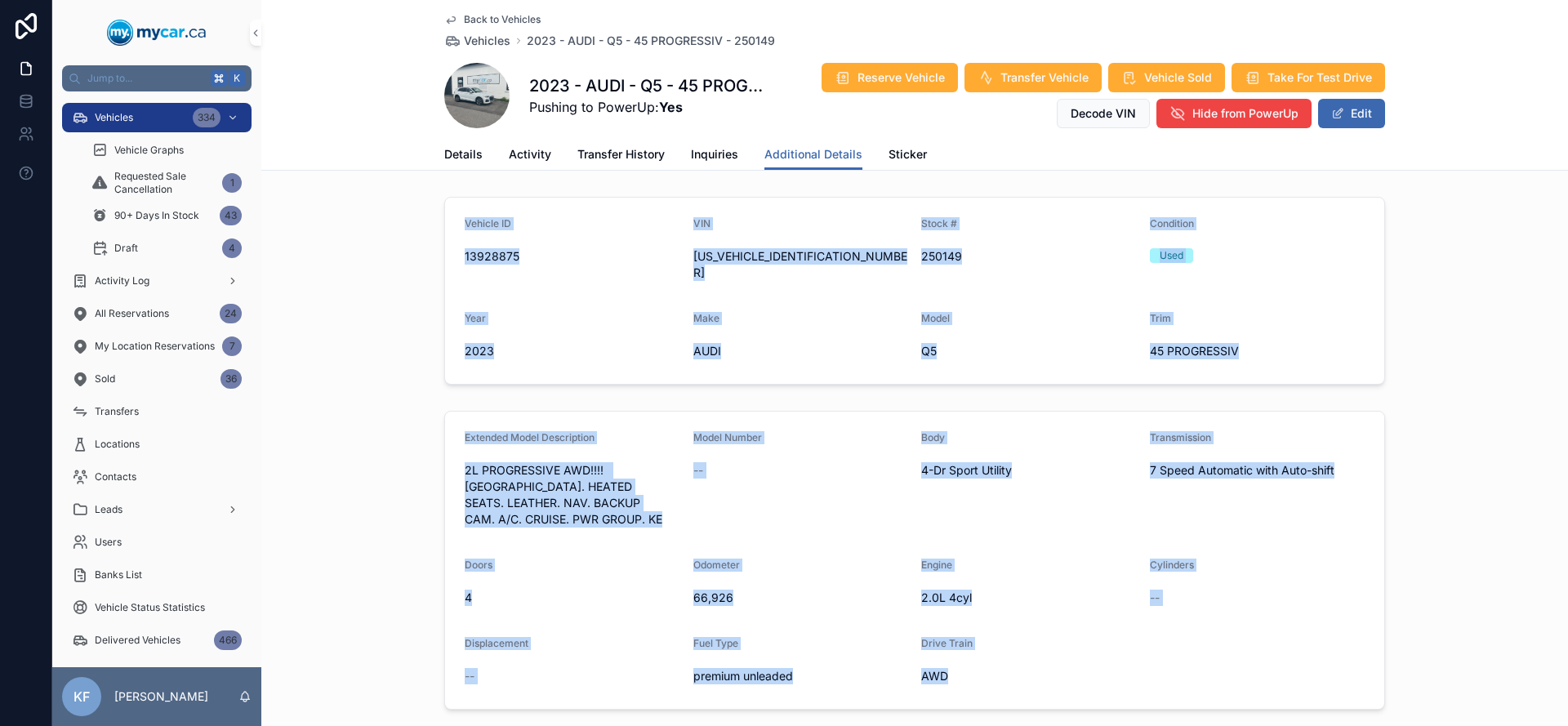
drag, startPoint x: 1062, startPoint y: 675, endPoint x: 462, endPoint y: 210, distance: 759.1
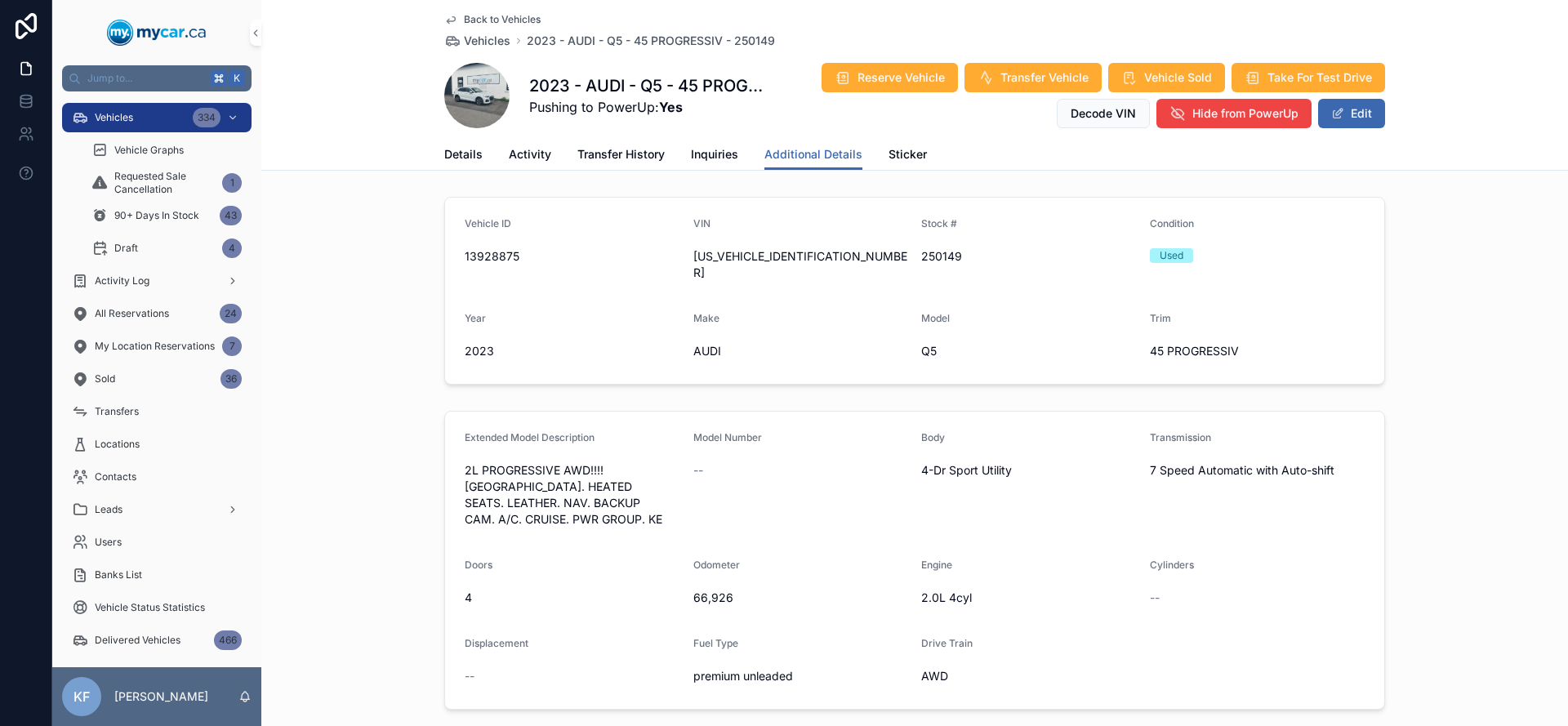
click at [461, 208] on form "Vehicle ID 13928875 VIN WA1EAAFY5P2126837 Stock # 250149 Condition Used Year 20…" at bounding box center [914, 291] width 939 height 187
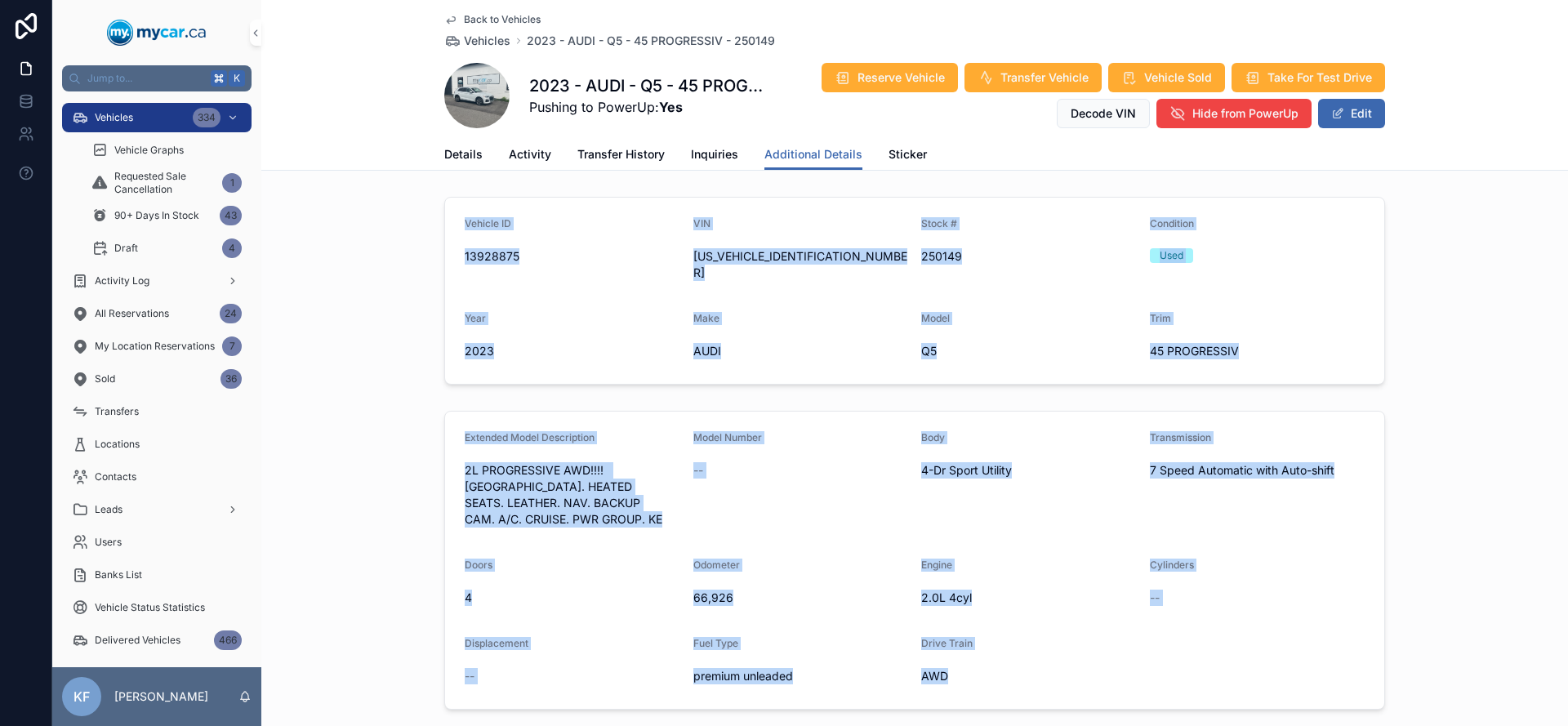
drag, startPoint x: 452, startPoint y: 214, endPoint x: 1009, endPoint y: 666, distance: 717.3
click at [1009, 669] on span "AWD" at bounding box center [1029, 676] width 216 height 17
drag, startPoint x: 1009, startPoint y: 667, endPoint x: 458, endPoint y: 218, distance: 710.8
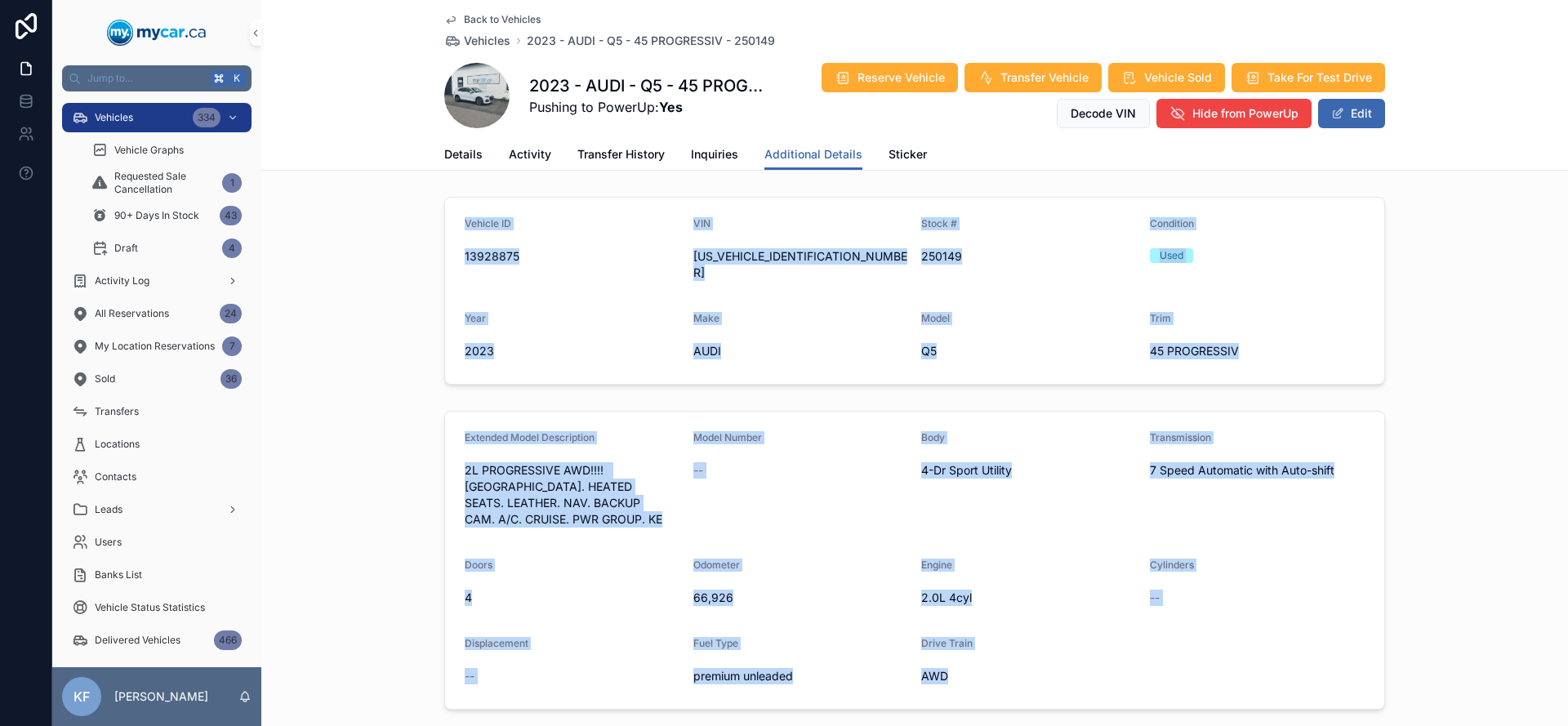
click at [458, 218] on form "Vehicle ID 13928875 VIN WA1EAAFY5P2126837 Stock # 250149 Condition Used Year 20…" at bounding box center [914, 291] width 939 height 187
drag, startPoint x: 458, startPoint y: 218, endPoint x: 937, endPoint y: 674, distance: 661.3
click at [941, 672] on div "AWD" at bounding box center [1029, 676] width 216 height 26
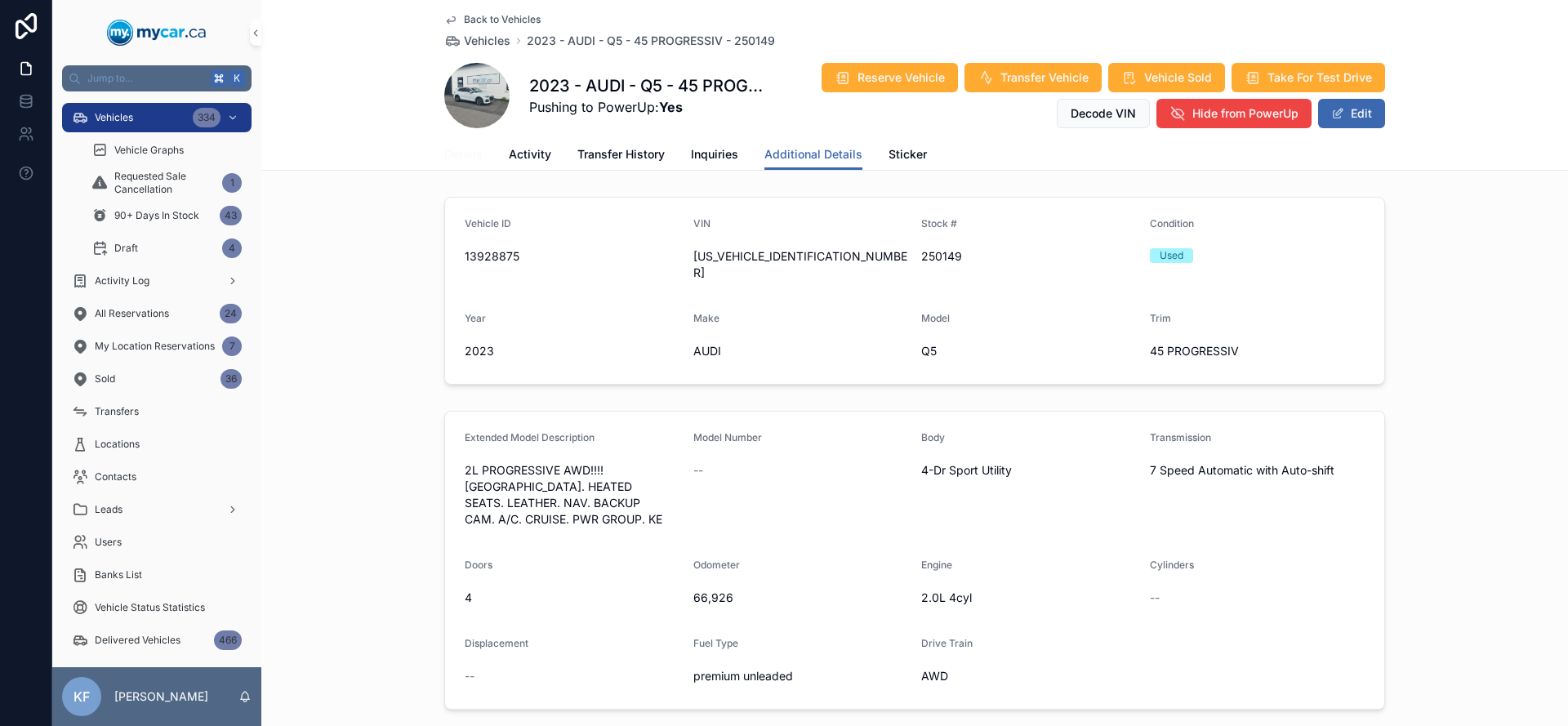
click at [474, 160] on span "Details" at bounding box center [463, 154] width 39 height 17
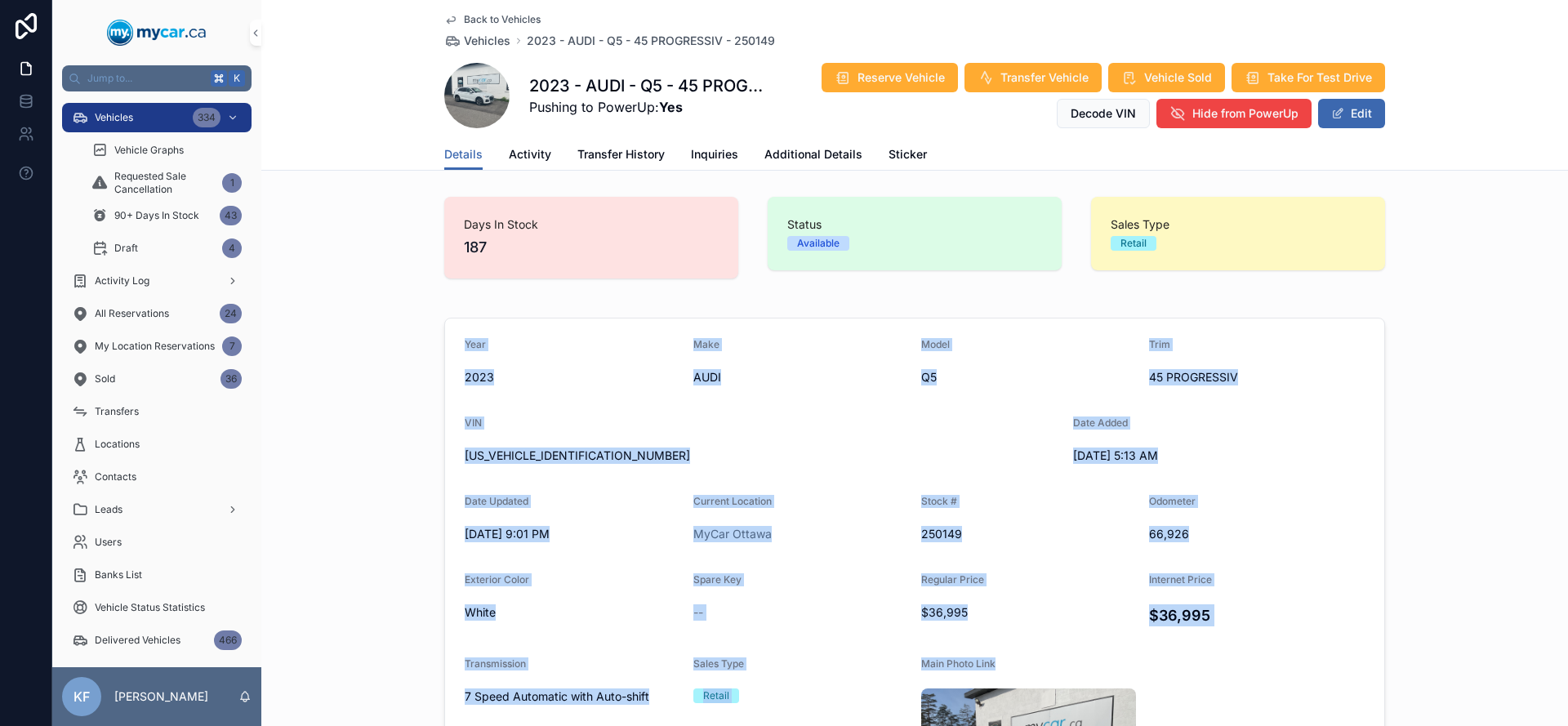
drag, startPoint x: 459, startPoint y: 343, endPoint x: 937, endPoint y: 675, distance: 582.0
click at [937, 675] on form "Year 2023 Make AUDI Model Q5 Trim 45 PROGRESSIV VIN WA1EAAFY5P2126837 Date Adde…" at bounding box center [914, 597] width 939 height 557
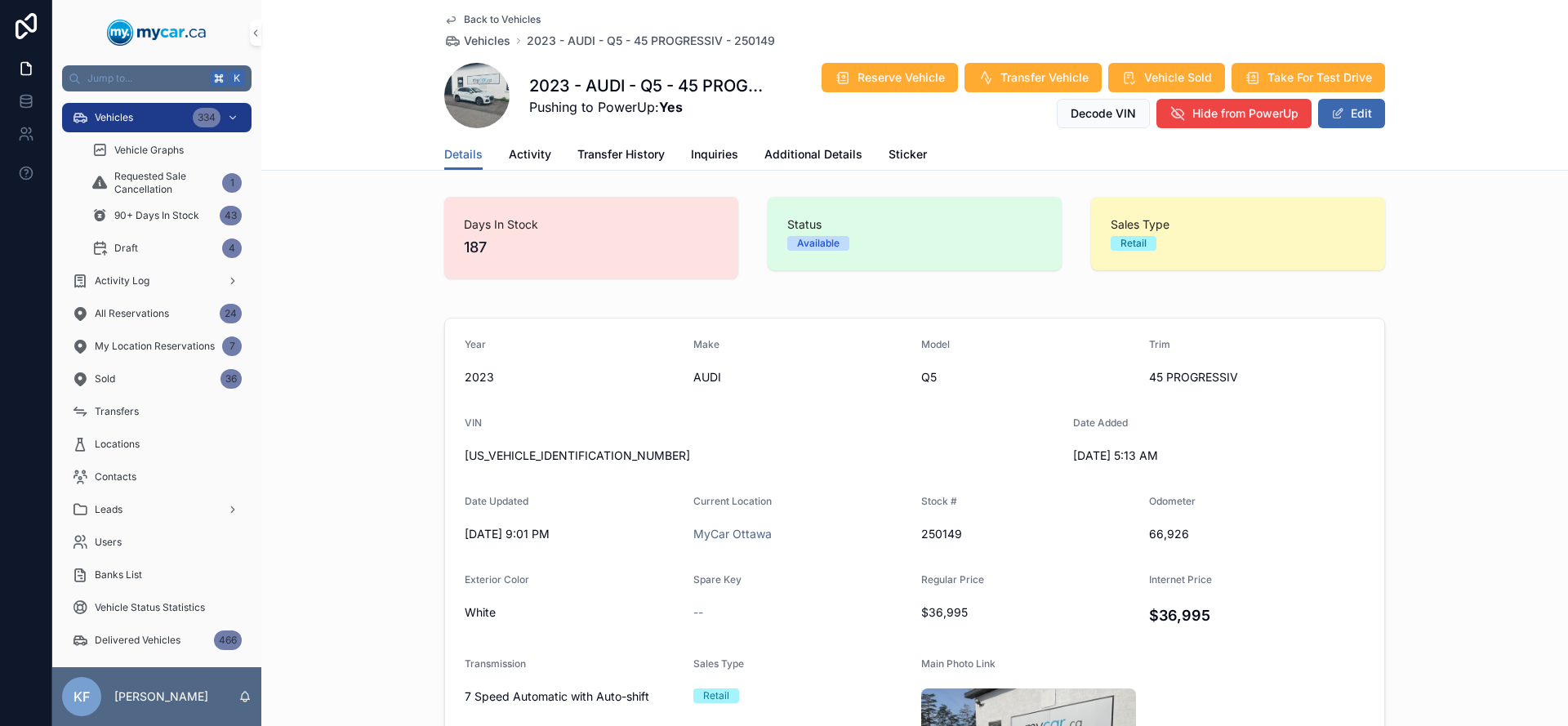
click at [958, 674] on div "Main Photo Link" at bounding box center [1028, 668] width 215 height 19
drag, startPoint x: 970, startPoint y: 689, endPoint x: 891, endPoint y: 674, distance: 80.4
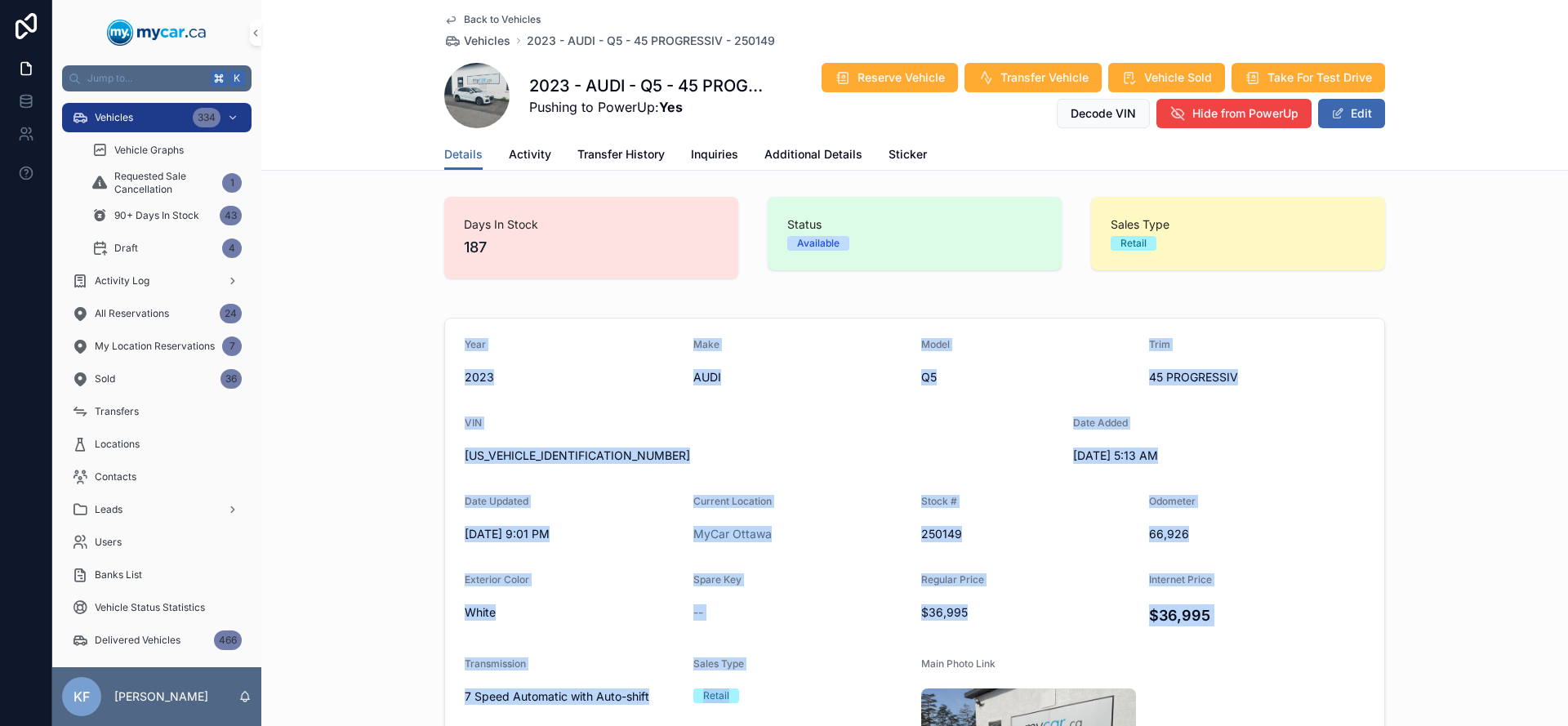
drag, startPoint x: 760, startPoint y: 690, endPoint x: 460, endPoint y: 340, distance: 461.0
click at [460, 340] on form "Year 2023 Make AUDI Model Q5 Trim 45 PROGRESSIV VIN WA1EAAFY5P2126837 Date Adde…" at bounding box center [914, 597] width 939 height 557
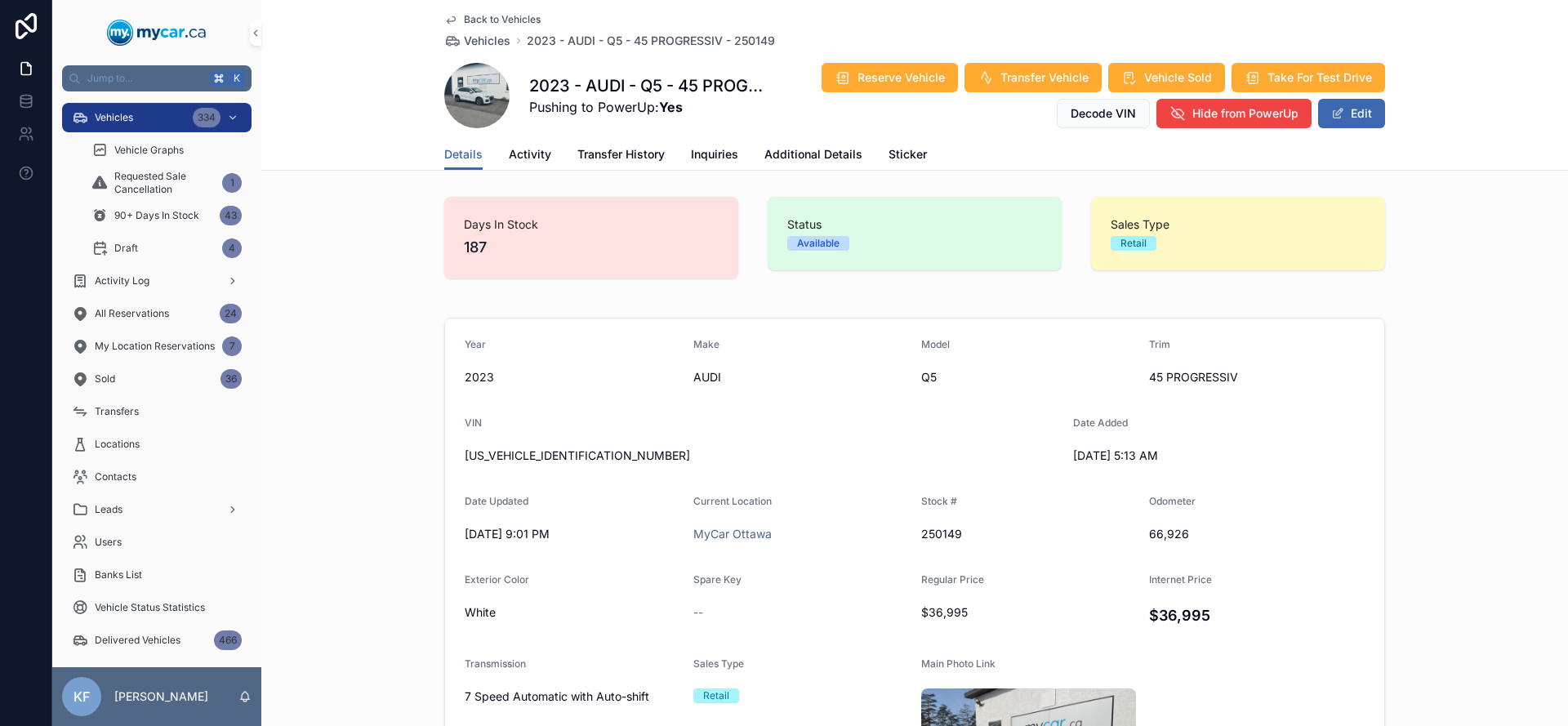
click at [528, 336] on form "Year 2023 Make AUDI Model Q5 Trim 45 PROGRESSIV VIN WA1EAAFY5P2126837 Date Adde…" at bounding box center [914, 597] width 939 height 557
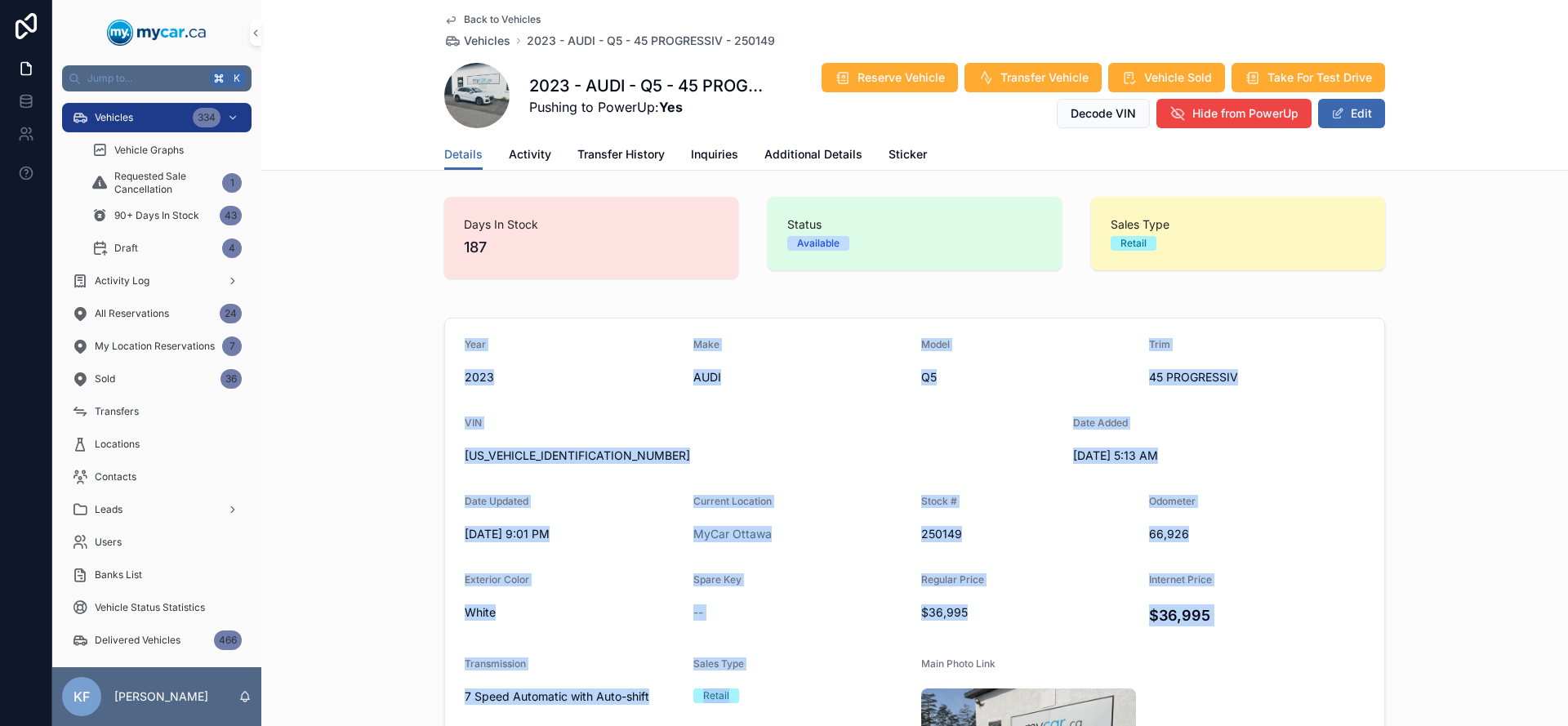
drag, startPoint x: 460, startPoint y: 336, endPoint x: 817, endPoint y: 704, distance: 512.7
click at [817, 704] on form "Year 2023 Make AUDI Model Q5 Trim 45 PROGRESSIV VIN WA1EAAFY5P2126837 Date Adde…" at bounding box center [914, 597] width 939 height 557
click at [817, 704] on div "Retail" at bounding box center [801, 696] width 216 height 24
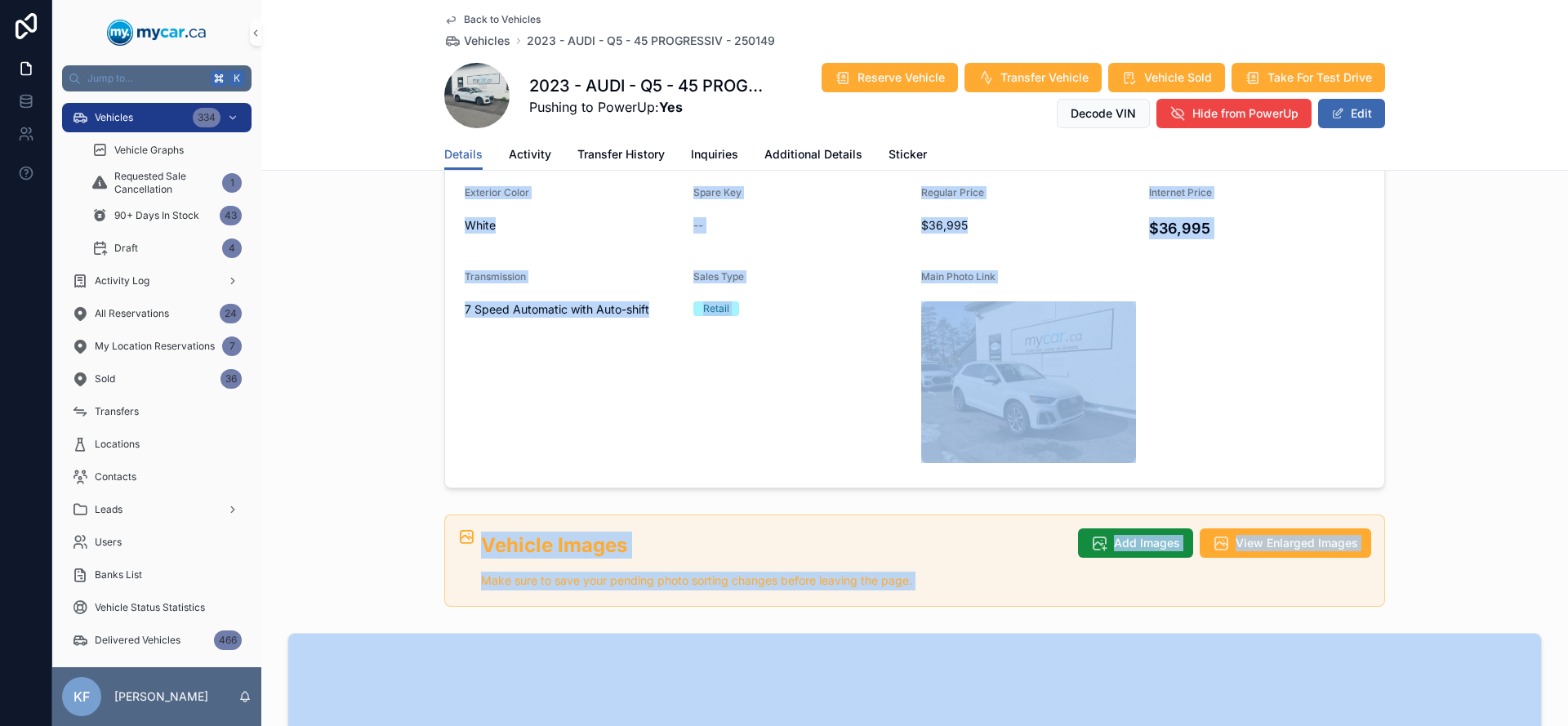
scroll to position [507, 0]
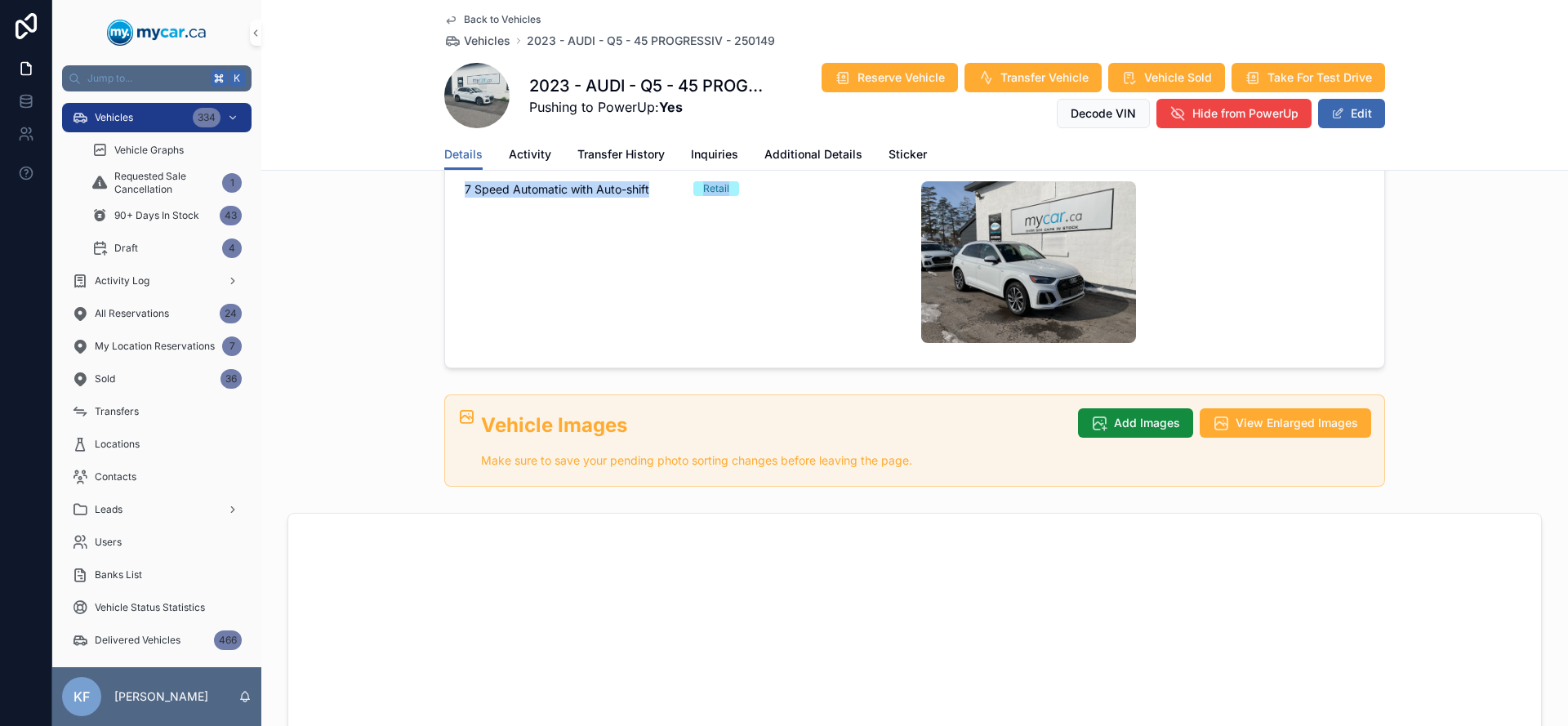
drag, startPoint x: 460, startPoint y: 333, endPoint x: 756, endPoint y: 188, distance: 329.6
click at [756, 188] on form "Year 2023 Make AUDI Model Q5 Trim 45 PROGRESSIV VIN WA1EAAFY5P2126837 Date Adde…" at bounding box center [914, 89] width 939 height 557
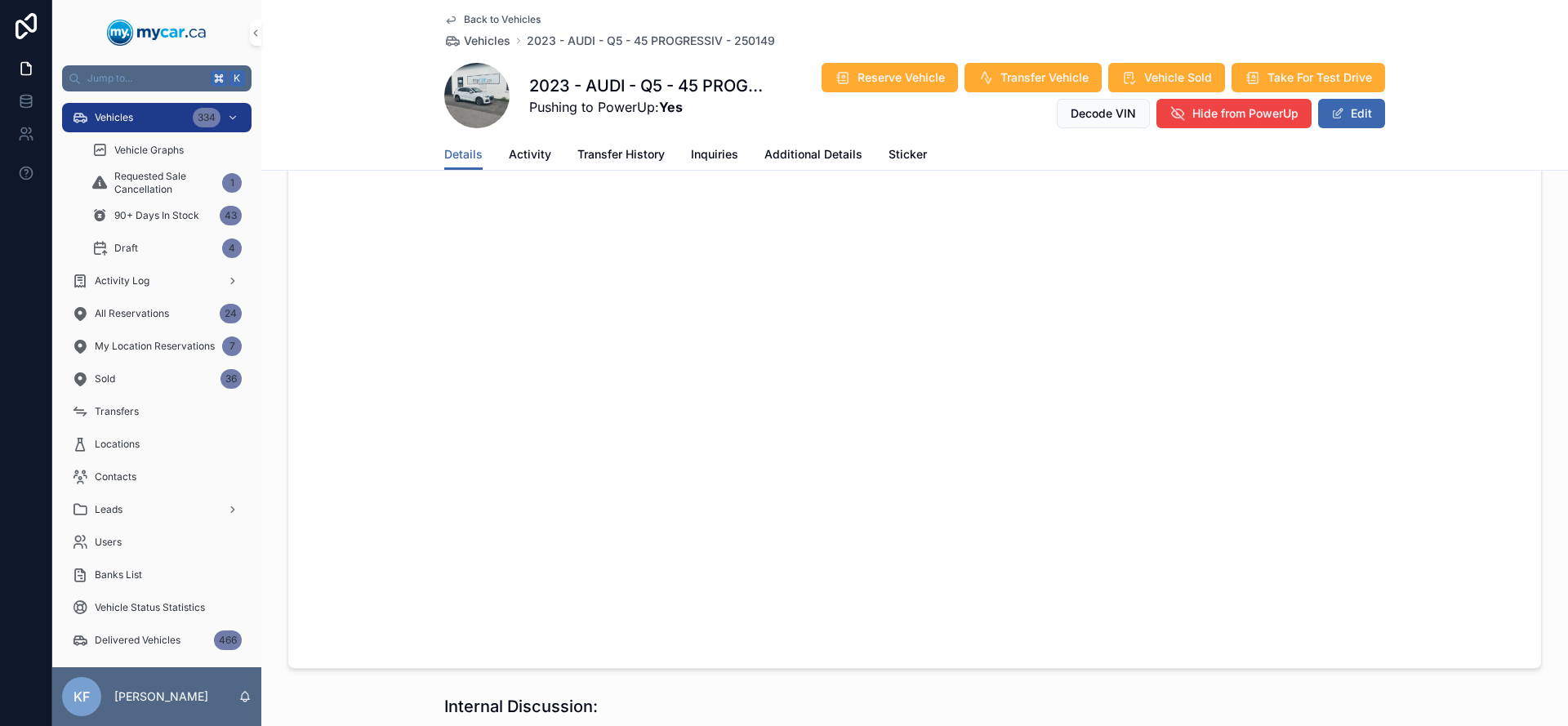
scroll to position [0, 0]
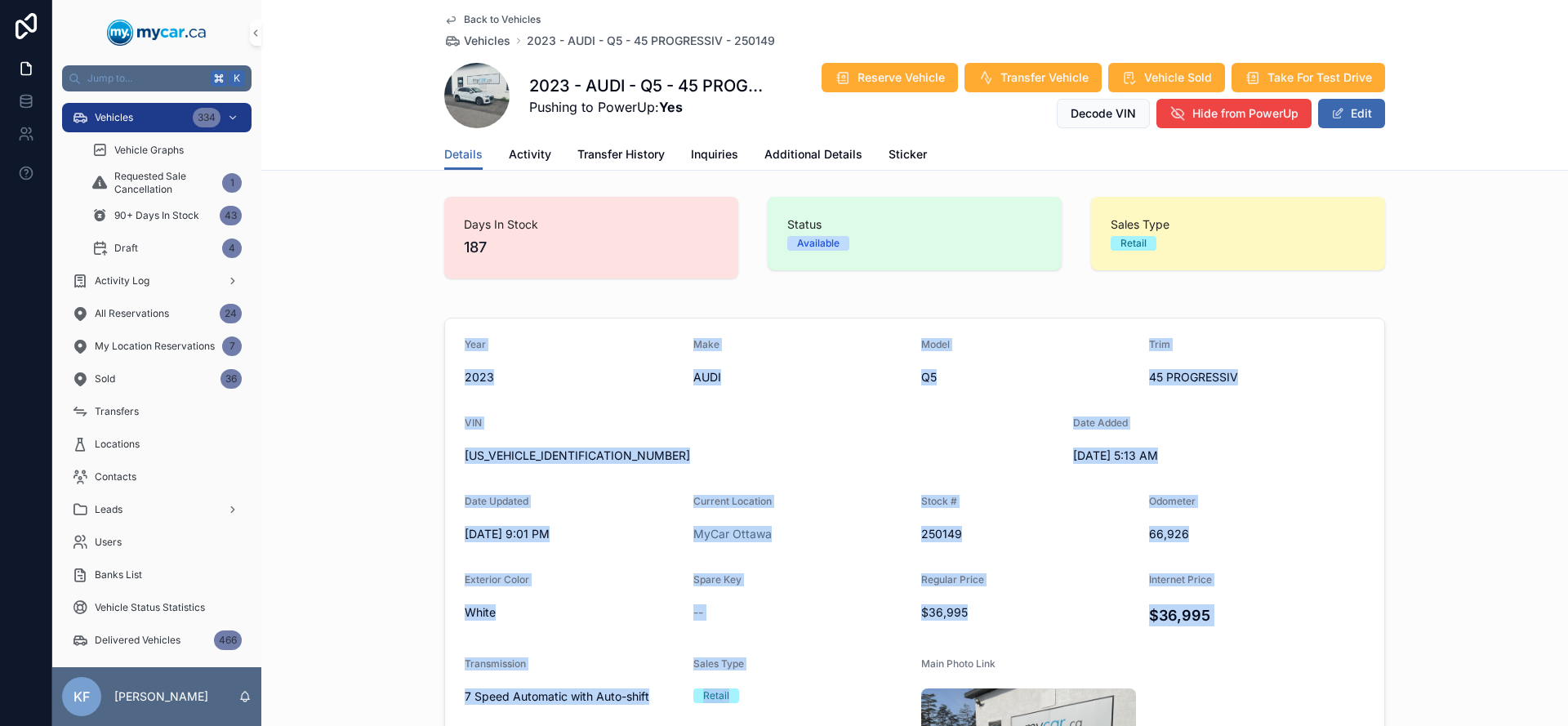
click at [457, 329] on form "Year 2023 Make AUDI Model Q5 Trim 45 PROGRESSIV VIN WA1EAAFY5P2126837 Date Adde…" at bounding box center [914, 597] width 939 height 557
drag, startPoint x: 454, startPoint y: 330, endPoint x: 791, endPoint y: 691, distance: 493.9
click at [794, 694] on form "Year 2023 Make AUDI Model Q5 Trim 45 PROGRESSIV VIN WA1EAAFY5P2126837 Date Adde…" at bounding box center [914, 597] width 939 height 557
click at [791, 690] on div "Retail" at bounding box center [801, 696] width 216 height 15
drag, startPoint x: 771, startPoint y: 695, endPoint x: 457, endPoint y: 335, distance: 477.7
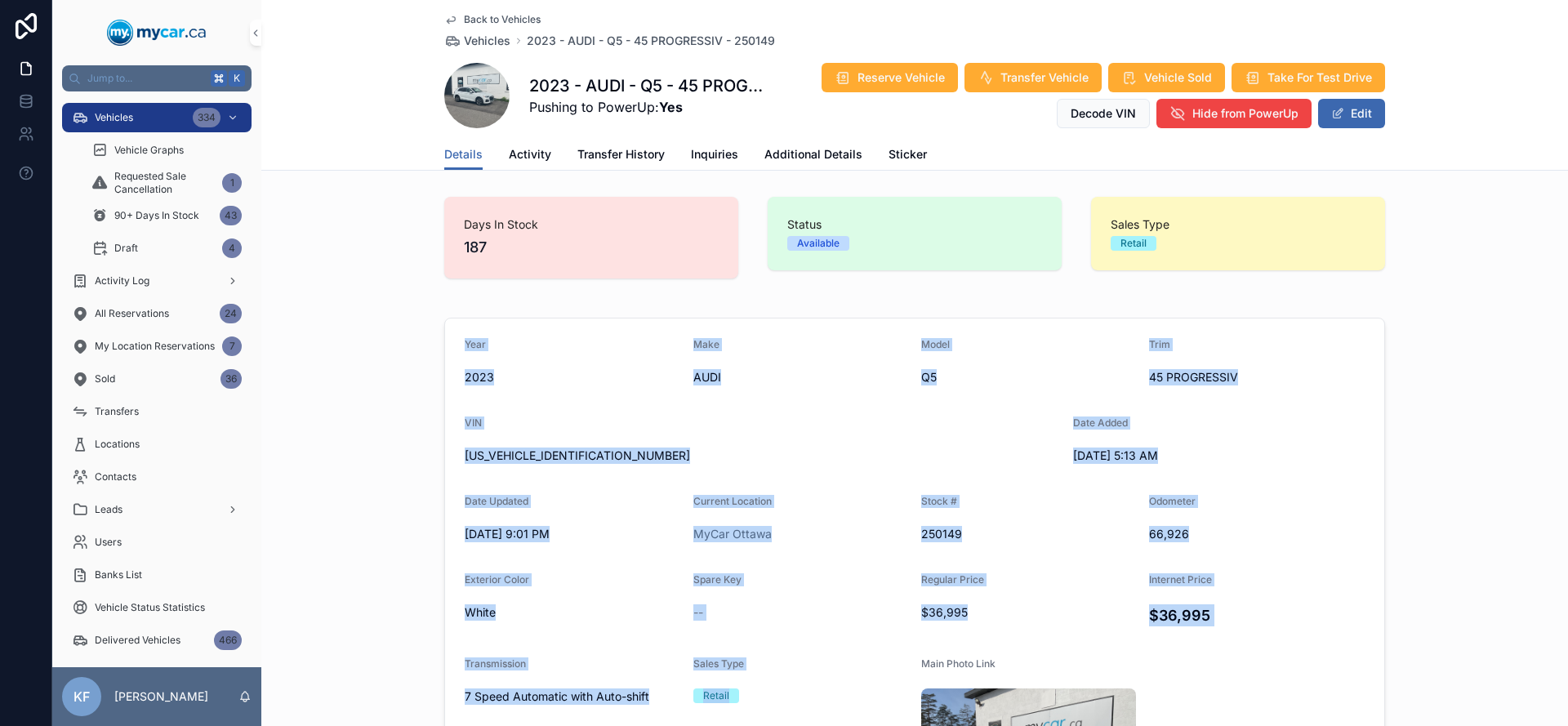
click at [457, 335] on form "Year 2023 Make AUDI Model Q5 Trim 45 PROGRESSIV VIN WA1EAAFY5P2126837 Date Adde…" at bounding box center [914, 597] width 939 height 557
drag, startPoint x: 457, startPoint y: 335, endPoint x: 735, endPoint y: 696, distance: 455.6
click at [736, 696] on form "Year 2023 Make AUDI Model Q5 Trim 45 PROGRESSIV VIN WA1EAAFY5P2126837 Date Adde…" at bounding box center [914, 597] width 939 height 557
click at [987, 343] on div "Model" at bounding box center [1028, 348] width 215 height 19
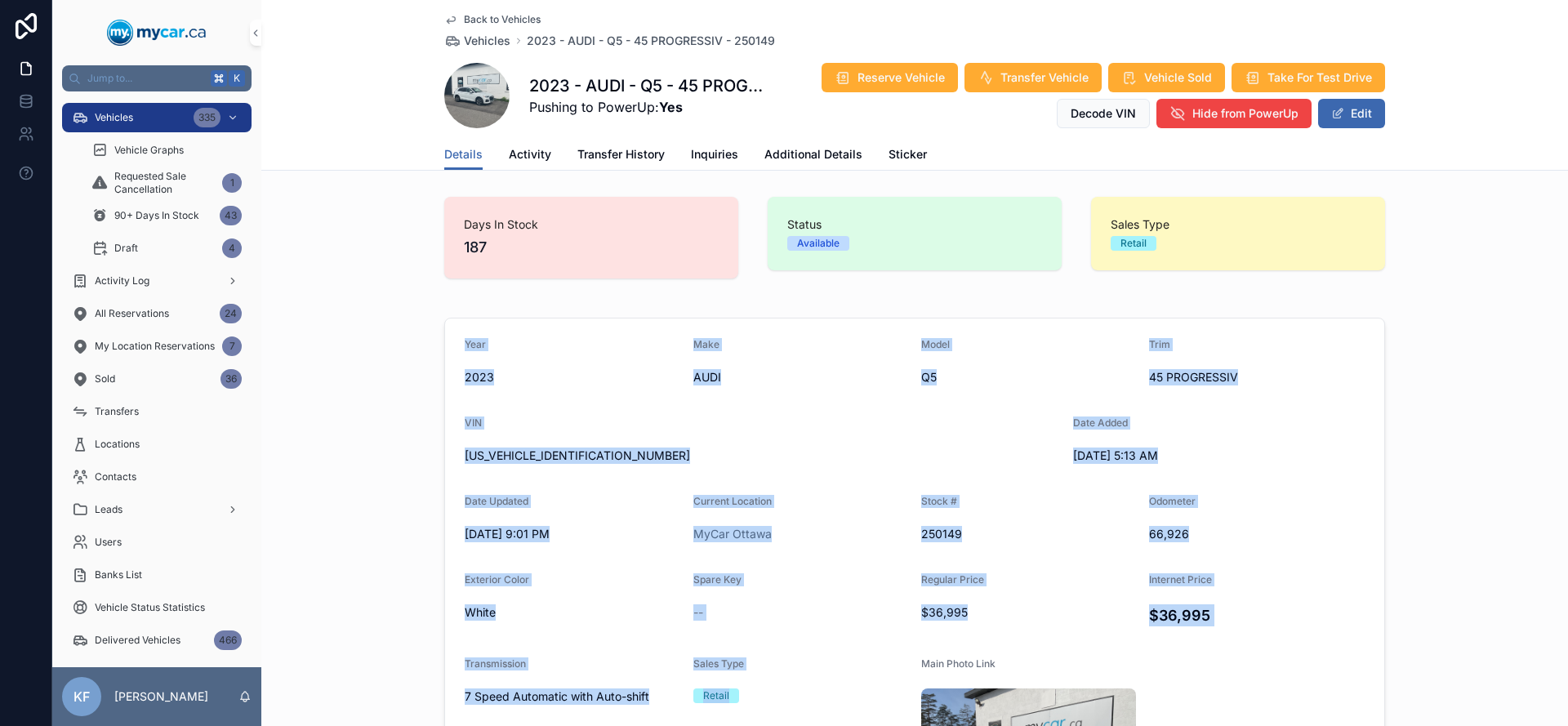
drag, startPoint x: 449, startPoint y: 323, endPoint x: 776, endPoint y: 702, distance: 500.6
click at [776, 702] on form "Year 2023 Make AUDI Model Q5 Trim 45 PROGRESSIV VIN WA1EAAFY5P2126837 Date Adde…" at bounding box center [914, 597] width 939 height 557
click at [776, 702] on div "Retail" at bounding box center [801, 696] width 216 height 15
drag, startPoint x: 774, startPoint y: 701, endPoint x: 448, endPoint y: 340, distance: 486.4
click at [448, 340] on form "Year 2023 Make AUDI Model Q5 Trim 45 PROGRESSIV VIN WA1EAAFY5P2126837 Date Adde…" at bounding box center [914, 597] width 939 height 557
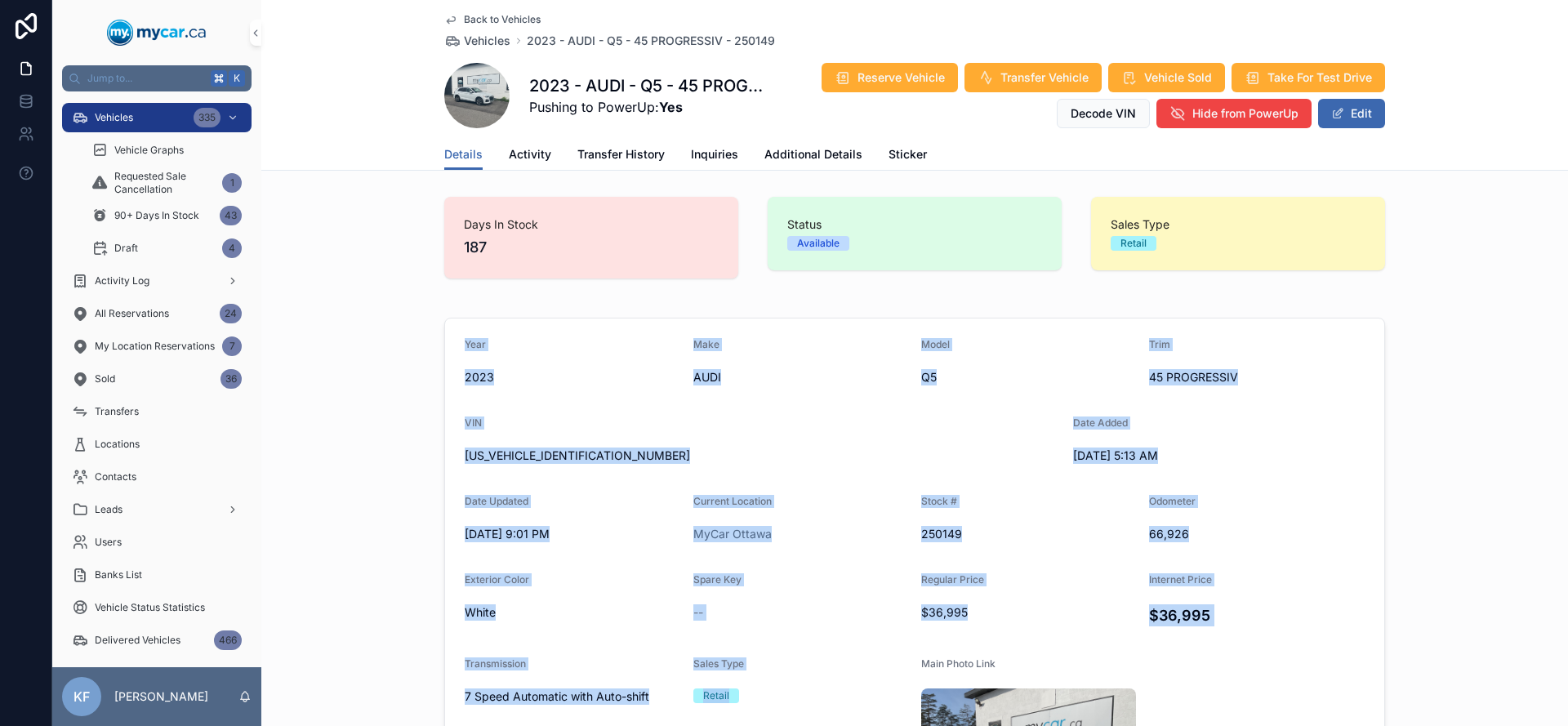
click at [457, 342] on form "Year 2023 Make AUDI Model Q5 Trim 45 PROGRESSIV VIN WA1EAAFY5P2126837 Date Adde…" at bounding box center [914, 597] width 939 height 557
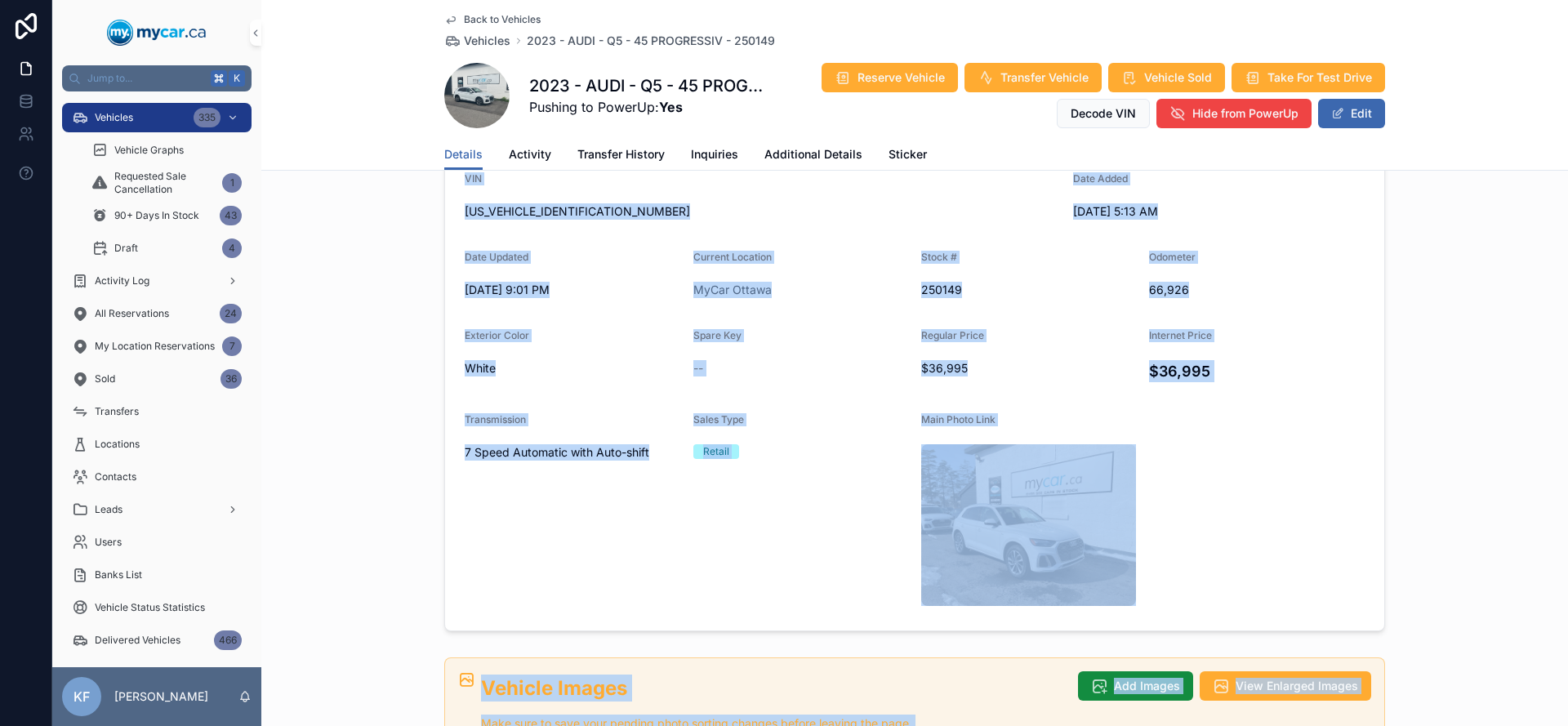
scroll to position [300, 0]
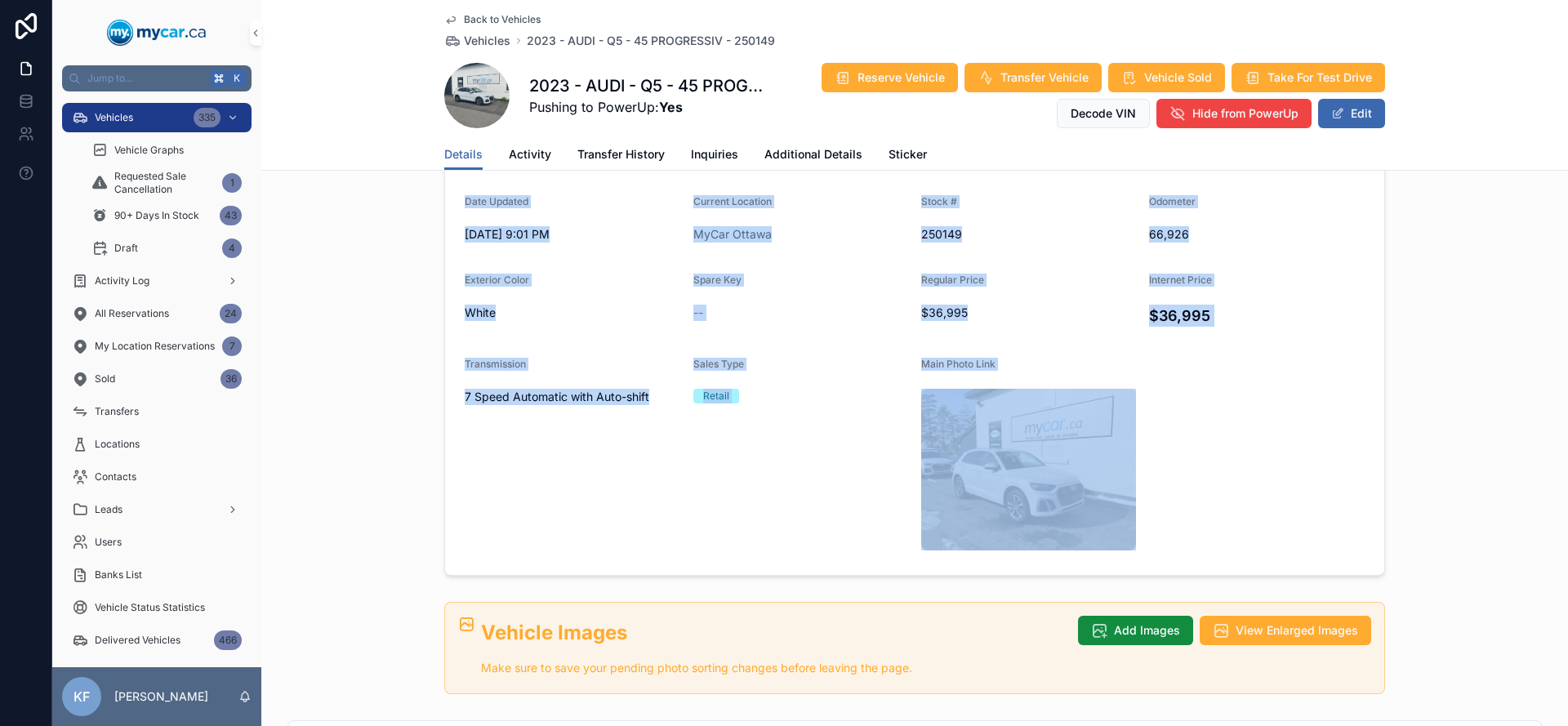
drag, startPoint x: 457, startPoint y: 333, endPoint x: 981, endPoint y: 398, distance: 528.0
click at [981, 398] on form "Year 2023 Make AUDI Model Q5 Trim 45 PROGRESSIV VIN WA1EAAFY5P2126837 Date Adde…" at bounding box center [914, 296] width 939 height 557
click at [764, 402] on div "Retail" at bounding box center [801, 396] width 216 height 15
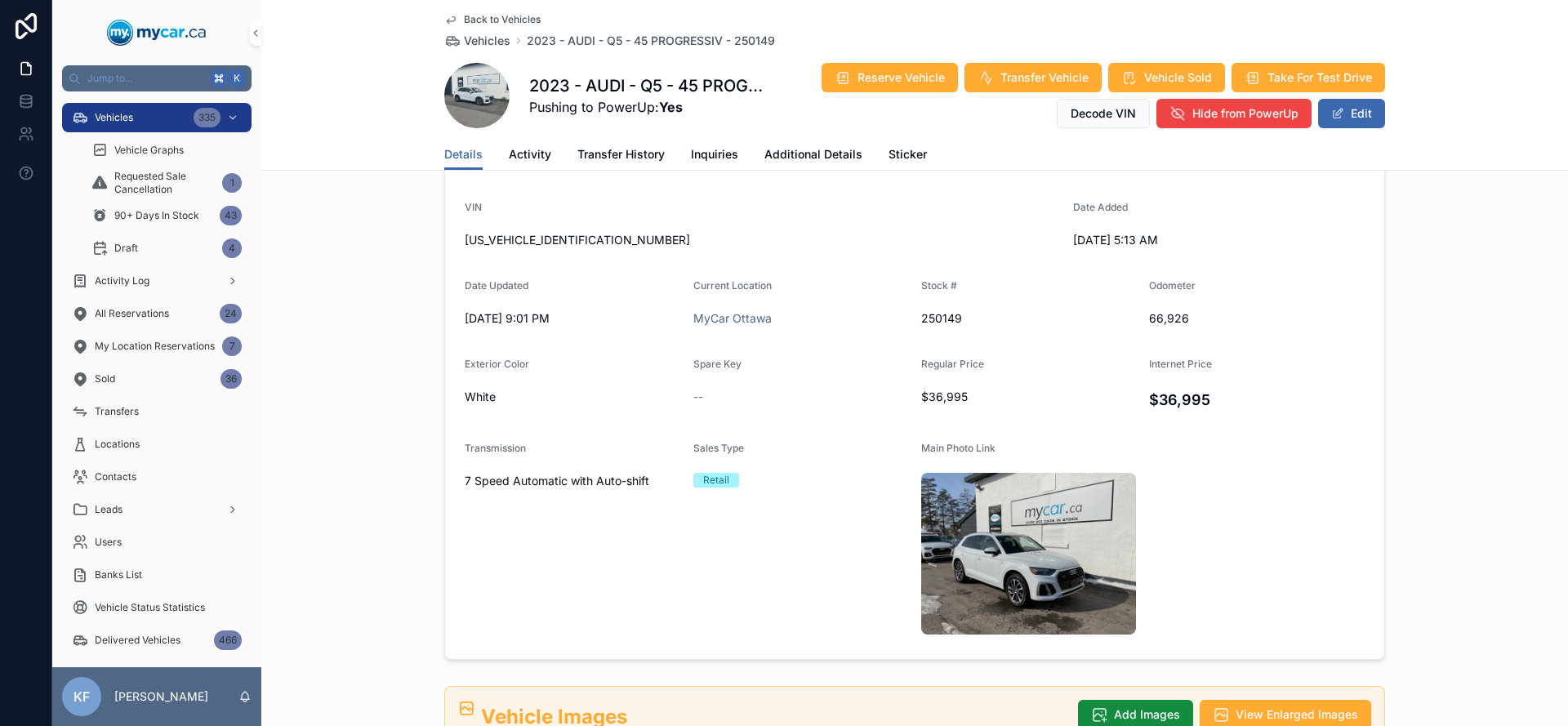
scroll to position [67, 0]
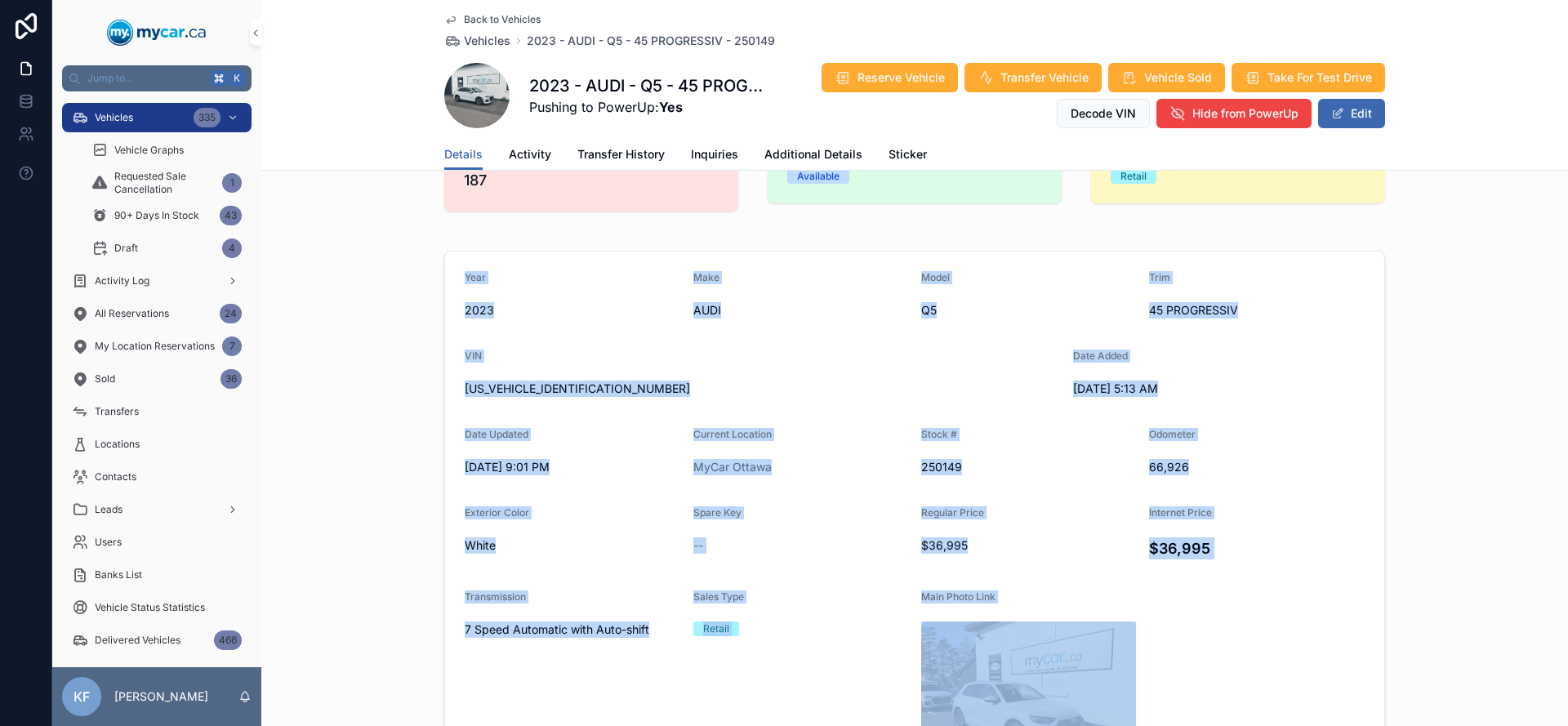
drag, startPoint x: 451, startPoint y: 270, endPoint x: 950, endPoint y: 634, distance: 617.7
click at [950, 634] on form "Year 2023 Make AUDI Model Q5 Trim 45 PROGRESSIV VIN WA1EAAFY5P2126837 Date Adde…" at bounding box center [914, 530] width 939 height 557
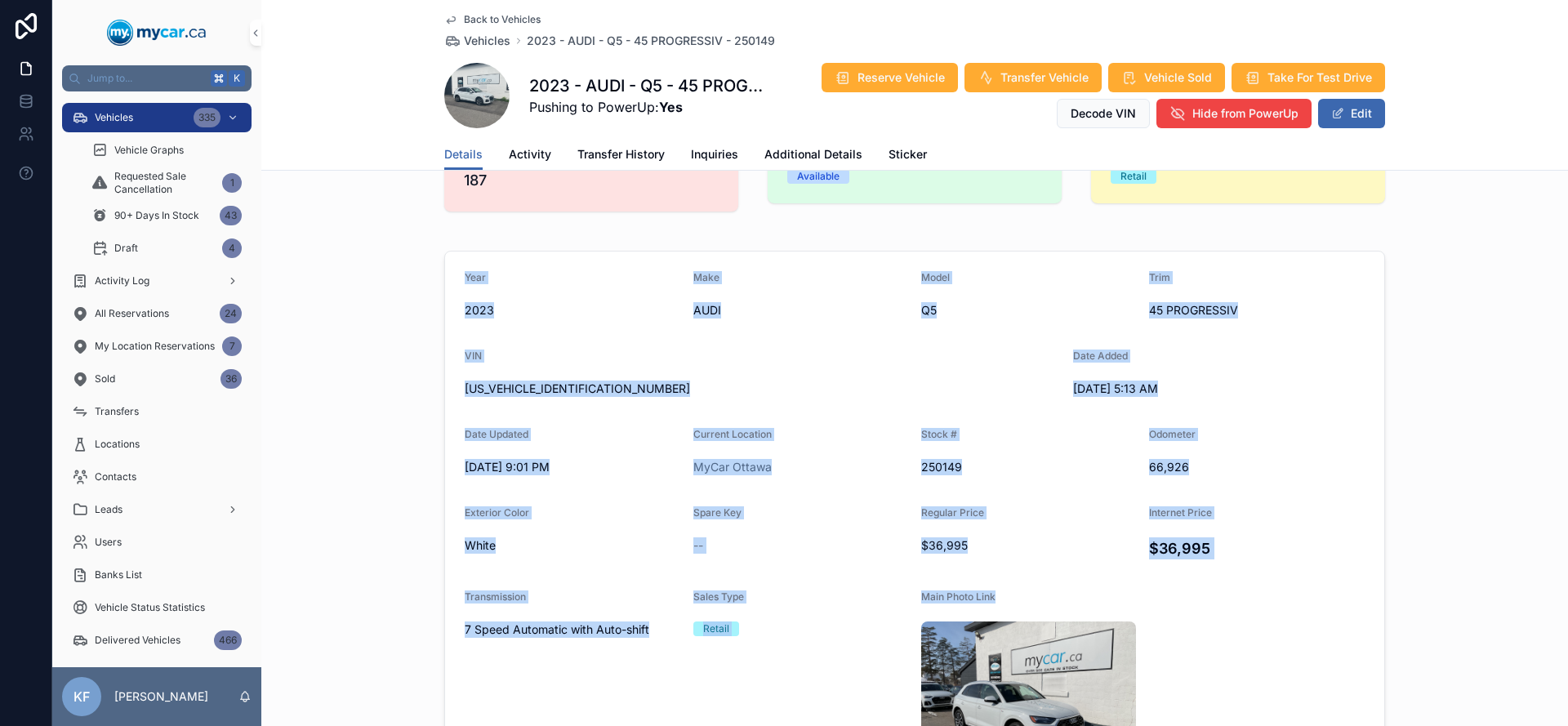
click at [827, 465] on div "MyCar Ottawa" at bounding box center [801, 467] width 216 height 17
drag, startPoint x: 466, startPoint y: 259, endPoint x: 807, endPoint y: 646, distance: 515.8
click at [807, 646] on form "Year 2023 Make AUDI Model Q5 Trim 45 PROGRESSIV VIN WA1EAAFY5P2126837 Date Adde…" at bounding box center [914, 530] width 939 height 557
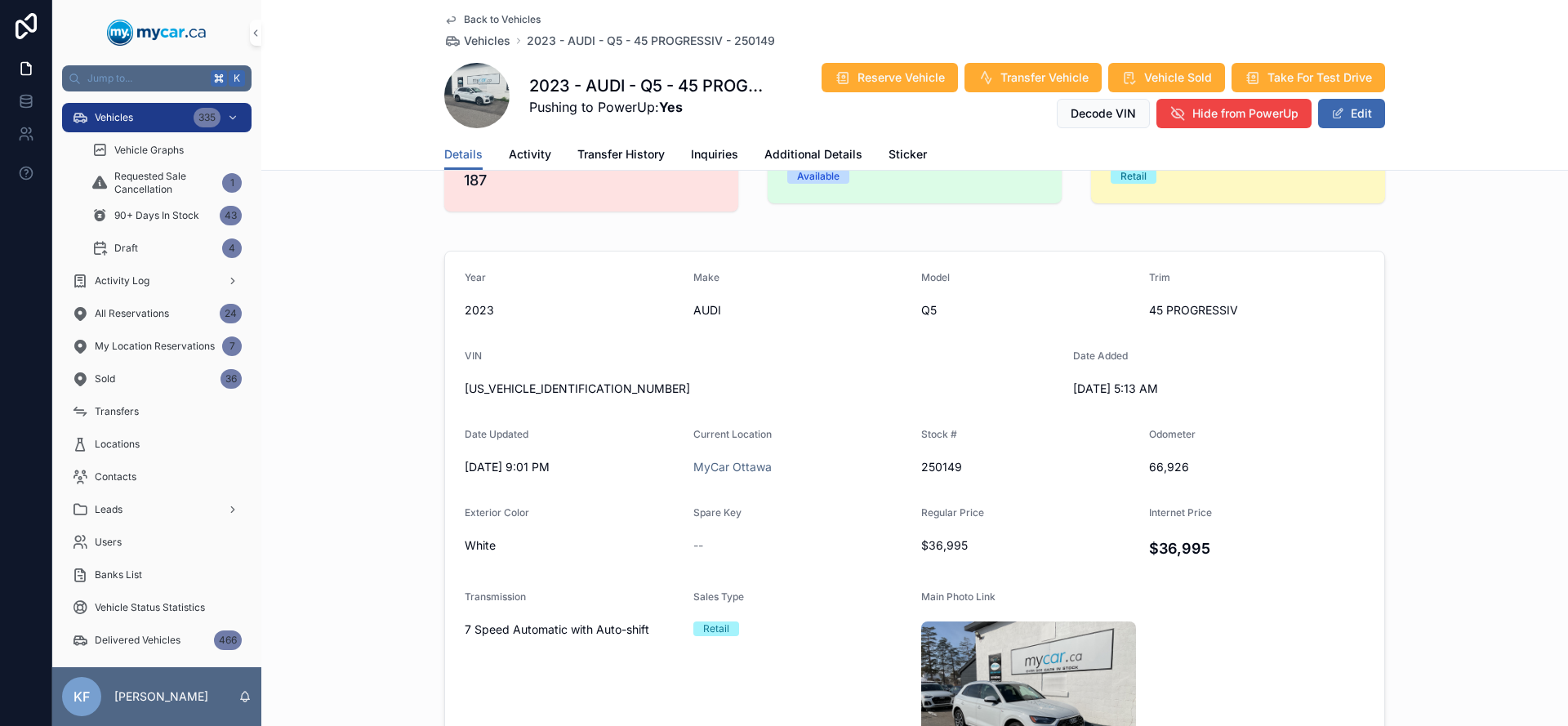
click at [821, 631] on div "Retail" at bounding box center [801, 629] width 216 height 15
drag, startPoint x: 964, startPoint y: 629, endPoint x: 654, endPoint y: 398, distance: 386.6
click at [654, 398] on form "Year 2023 Make AUDI Model Q5 Trim 45 PROGRESSIV VIN WA1EAAFY5P2126837 Date Adde…" at bounding box center [914, 530] width 939 height 557
click at [461, 269] on form "Year 2023 Make AUDI Model Q5 Trim 45 PROGRESSIV VIN WA1EAAFY5P2126837 Date Adde…" at bounding box center [914, 530] width 939 height 557
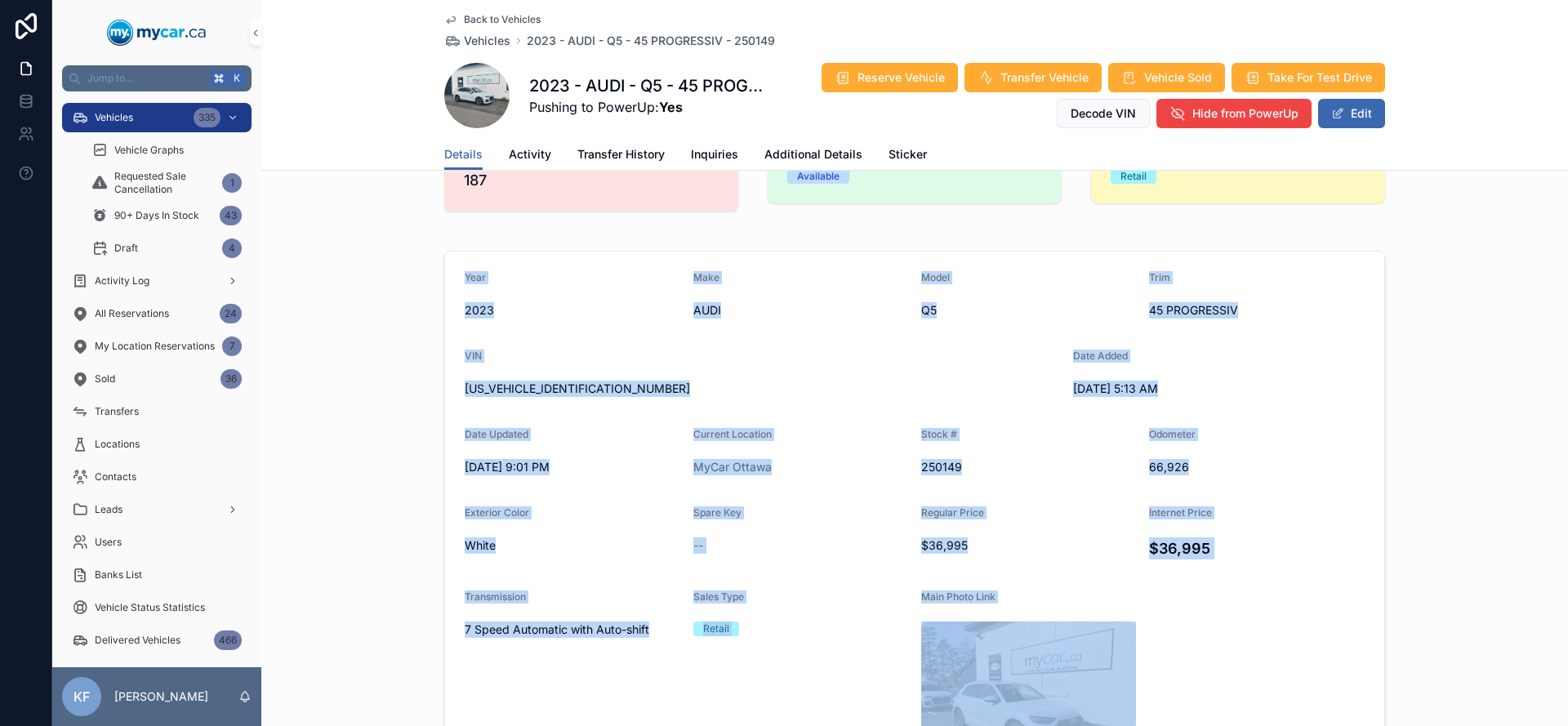
drag, startPoint x: 461, startPoint y: 269, endPoint x: 1001, endPoint y: 627, distance: 647.9
click at [1001, 627] on form "Year 2023 Make AUDI Model Q5 Trim 45 PROGRESSIV VIN WA1EAAFY5P2126837 Date Adde…" at bounding box center [914, 530] width 939 height 557
